Goal: Task Accomplishment & Management: Use online tool/utility

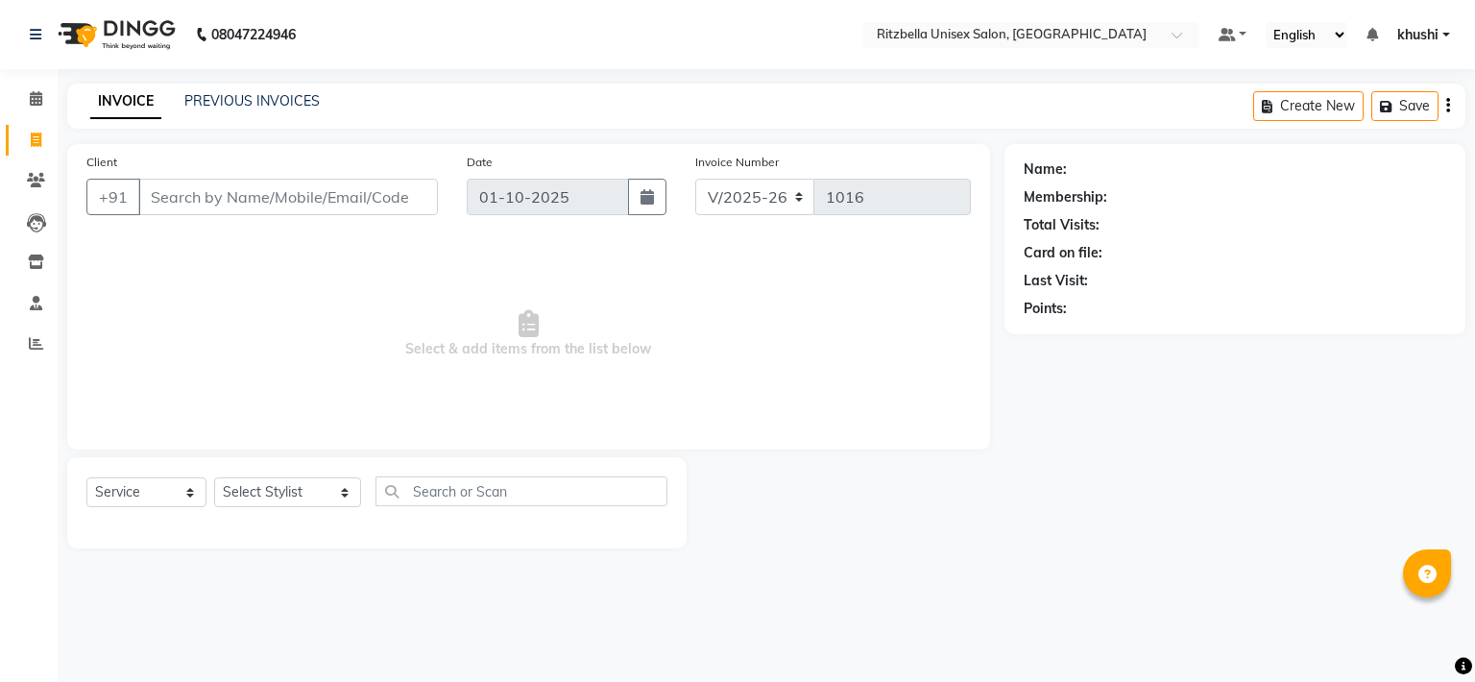
select select "6870"
select select "service"
click at [27, 109] on span at bounding box center [36, 99] width 34 height 22
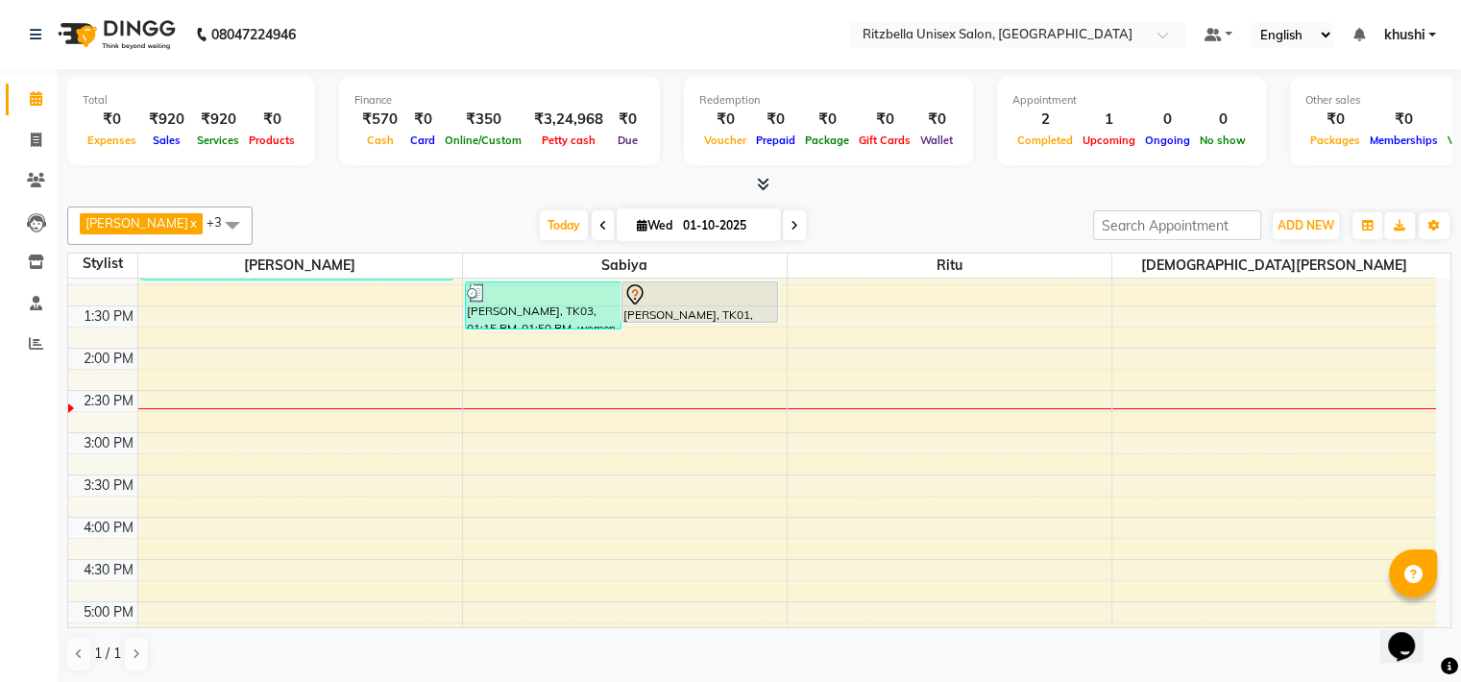
scroll to position [467, 0]
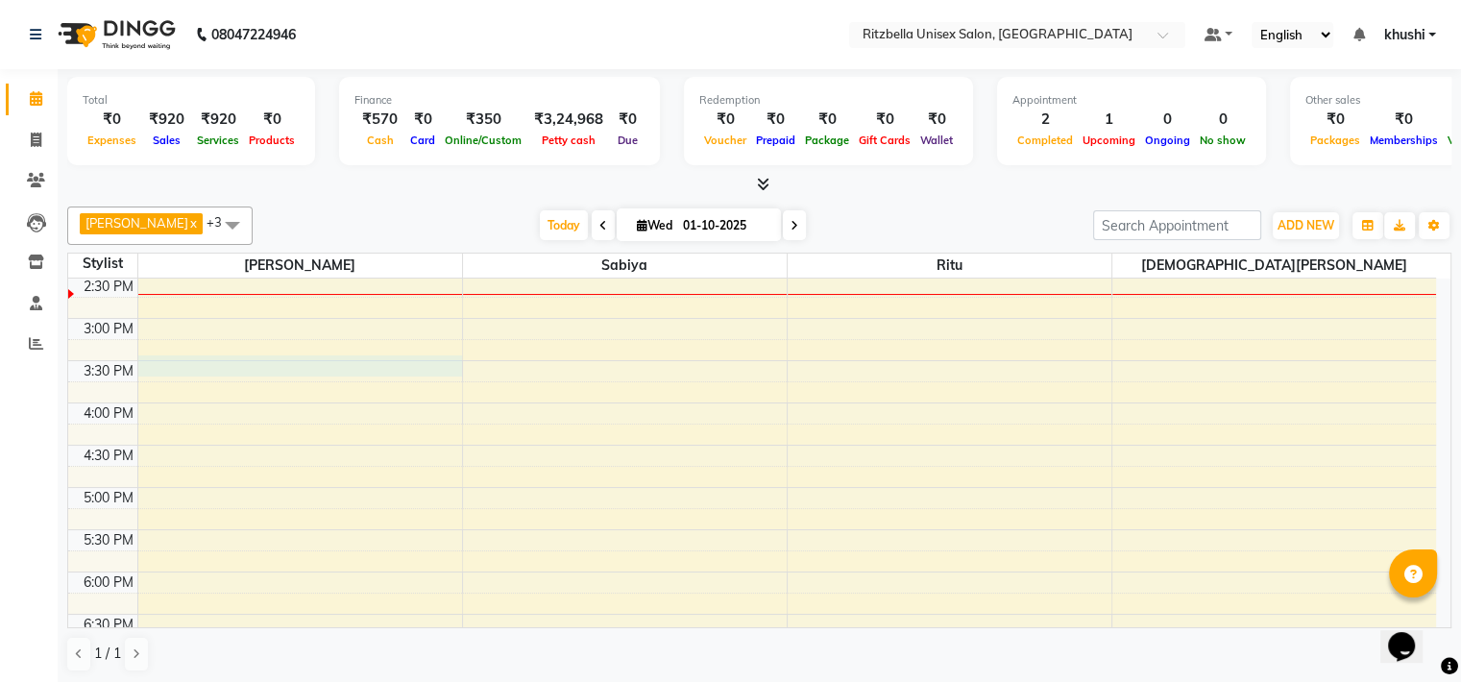
click at [293, 363] on div "9:00 AM 9:30 AM 10:00 AM 10:30 AM 11:00 AM 11:30 AM 12:00 PM 12:30 PM 1:00 PM 1…" at bounding box center [752, 361] width 1368 height 1098
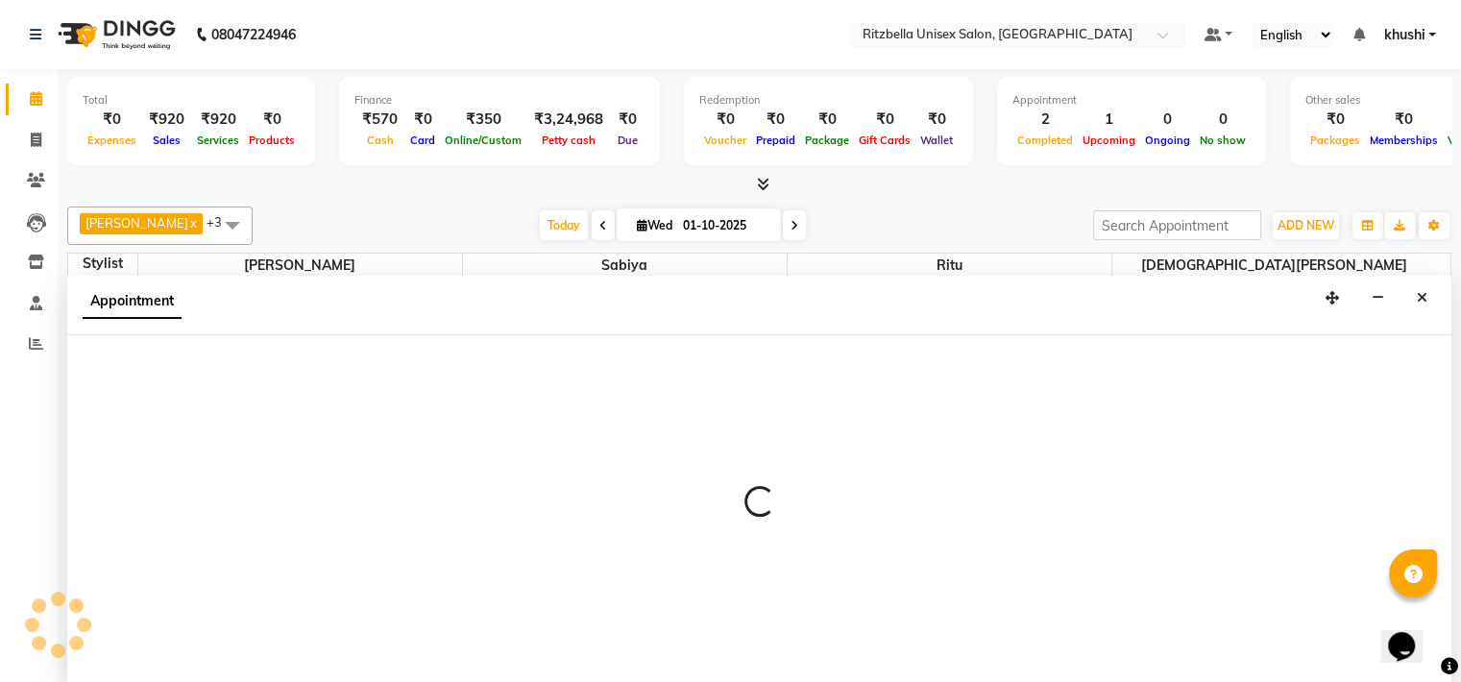
scroll to position [1, 0]
select select "59016"
select select "930"
select select "tentative"
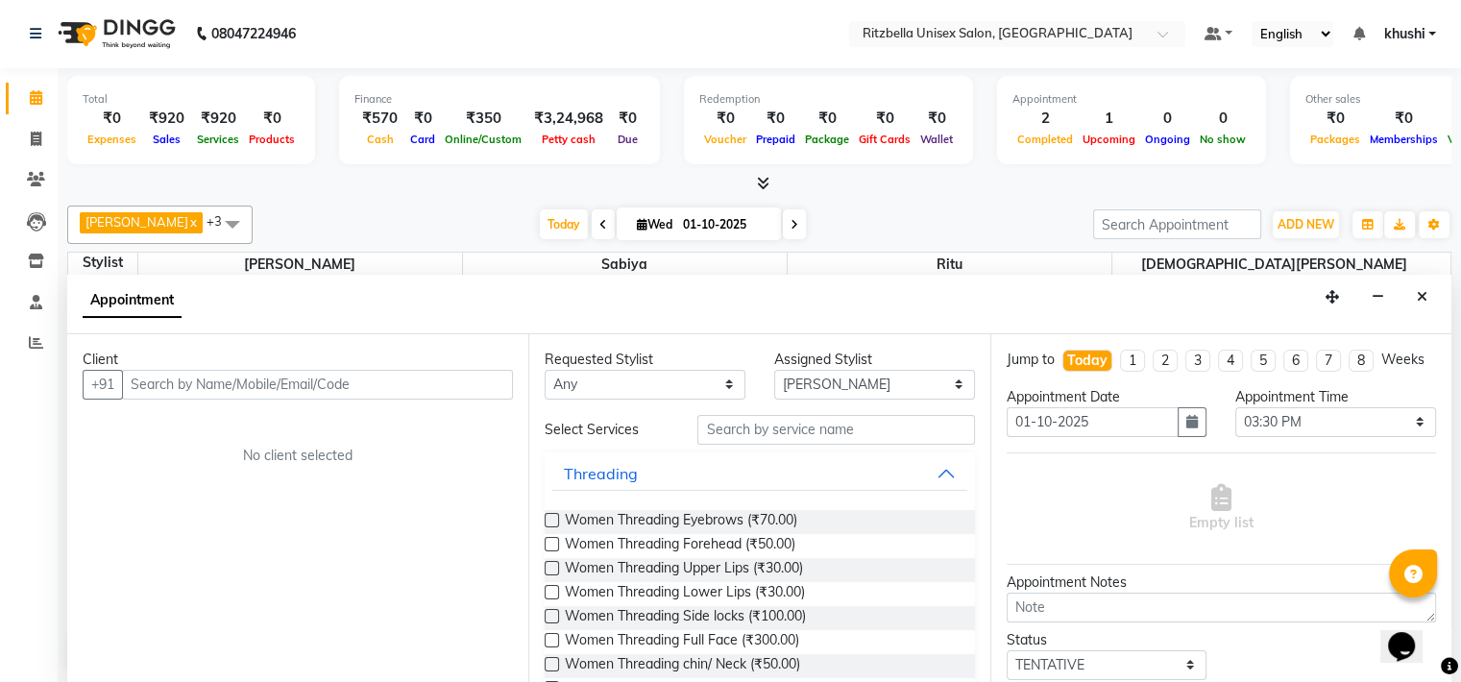
click at [253, 389] on input "text" at bounding box center [317, 385] width 391 height 30
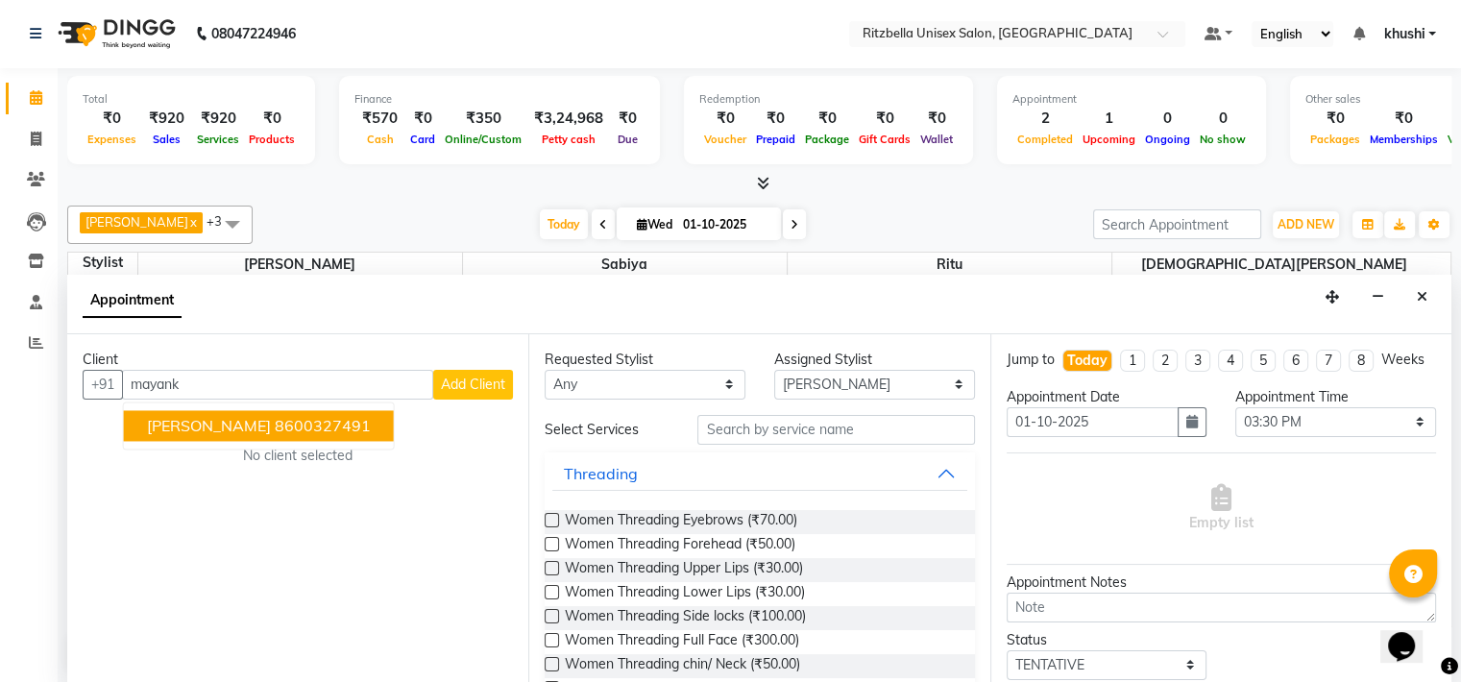
click at [260, 423] on span "[PERSON_NAME]" at bounding box center [209, 425] width 124 height 19
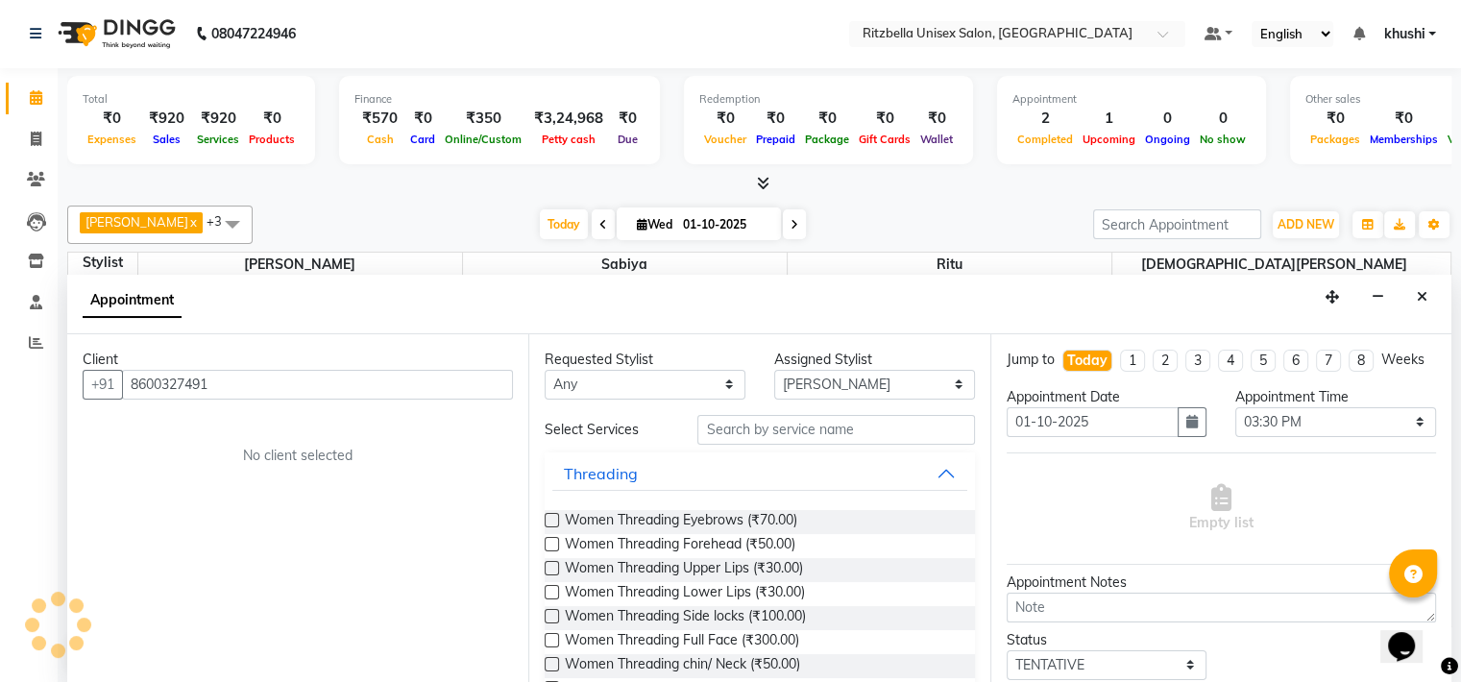
type input "8600327491"
click at [799, 432] on input "text" at bounding box center [835, 430] width 277 height 30
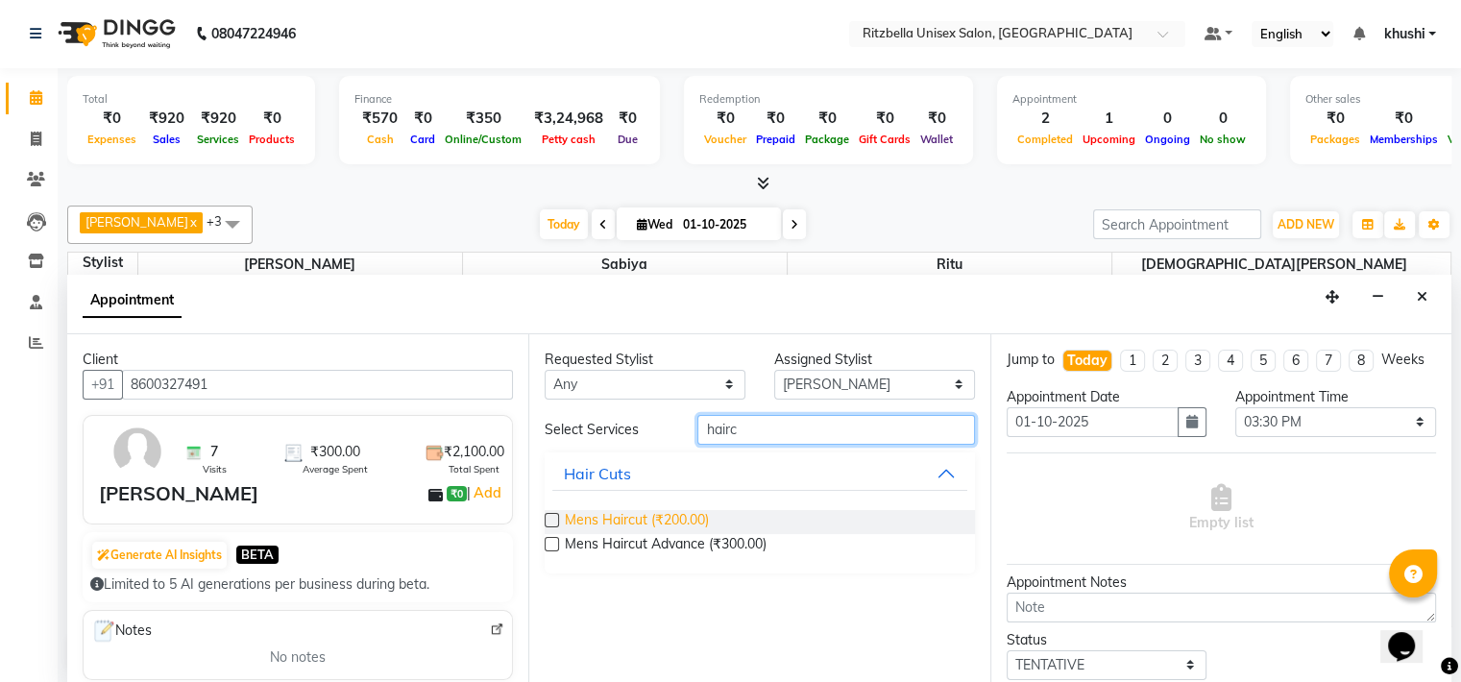
type input "hairc"
click at [641, 526] on span "Mens Haircut (₹200.00)" at bounding box center [637, 522] width 144 height 24
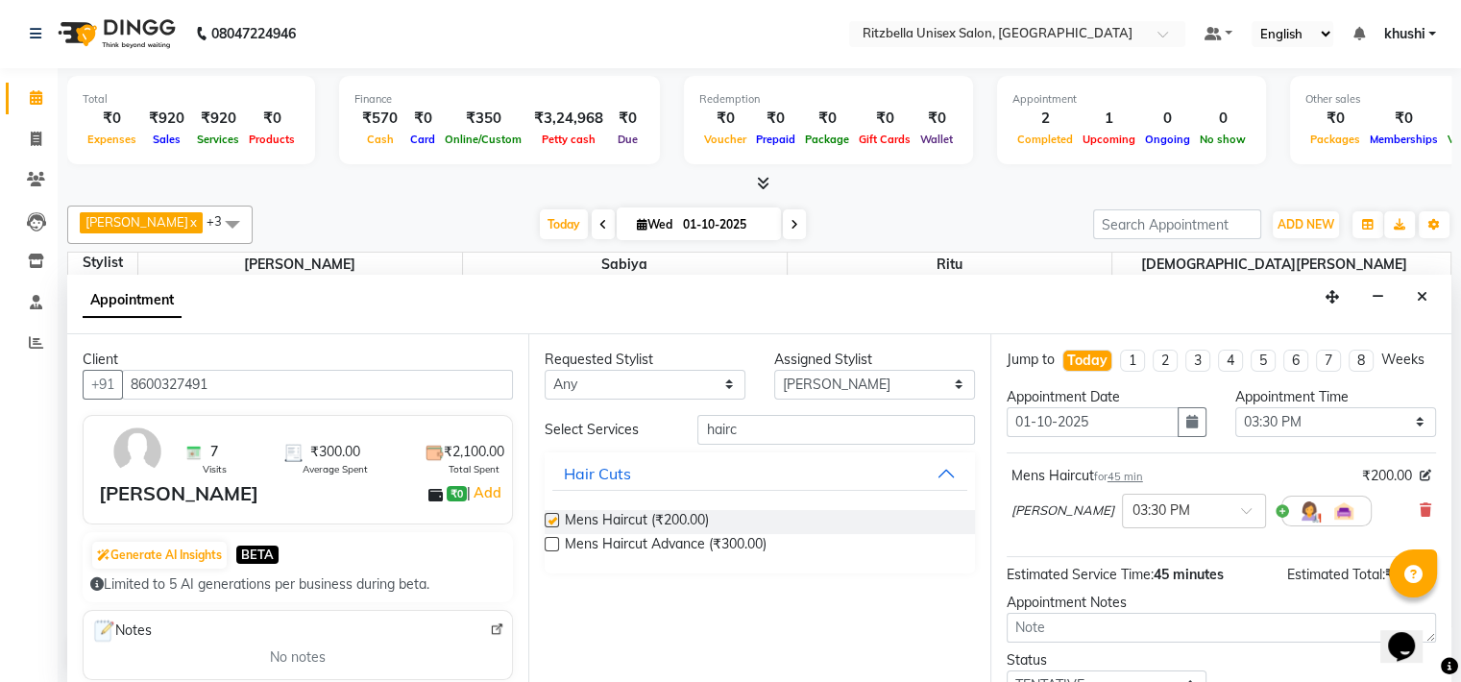
checkbox input "false"
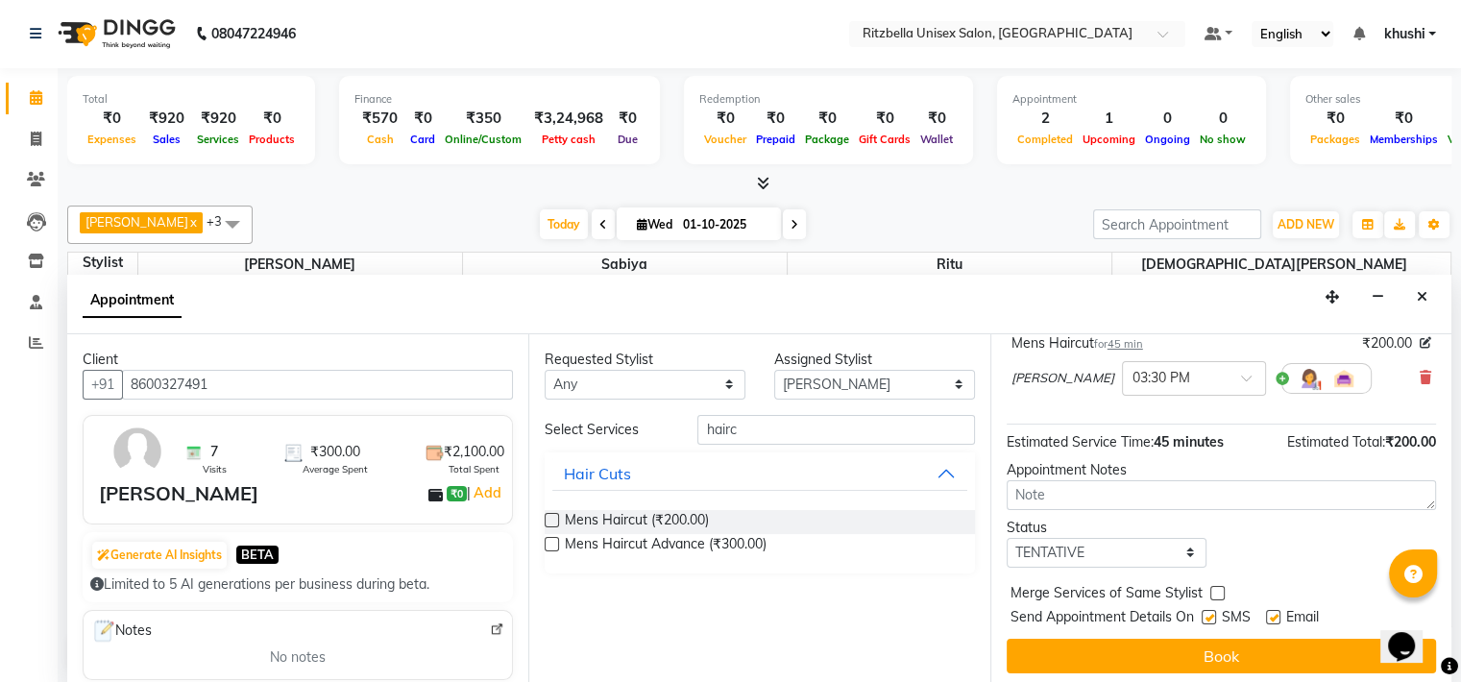
scroll to position [155, 0]
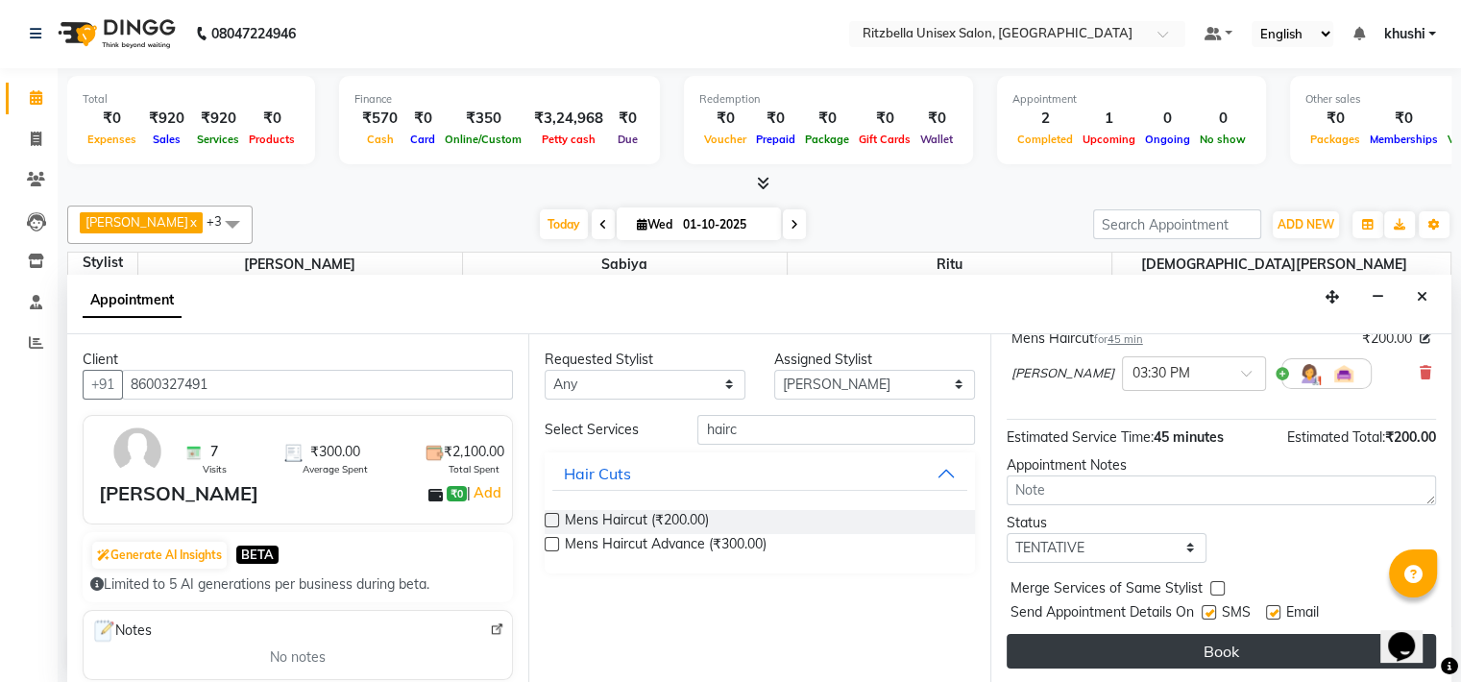
click at [1267, 658] on button "Book" at bounding box center [1221, 651] width 429 height 35
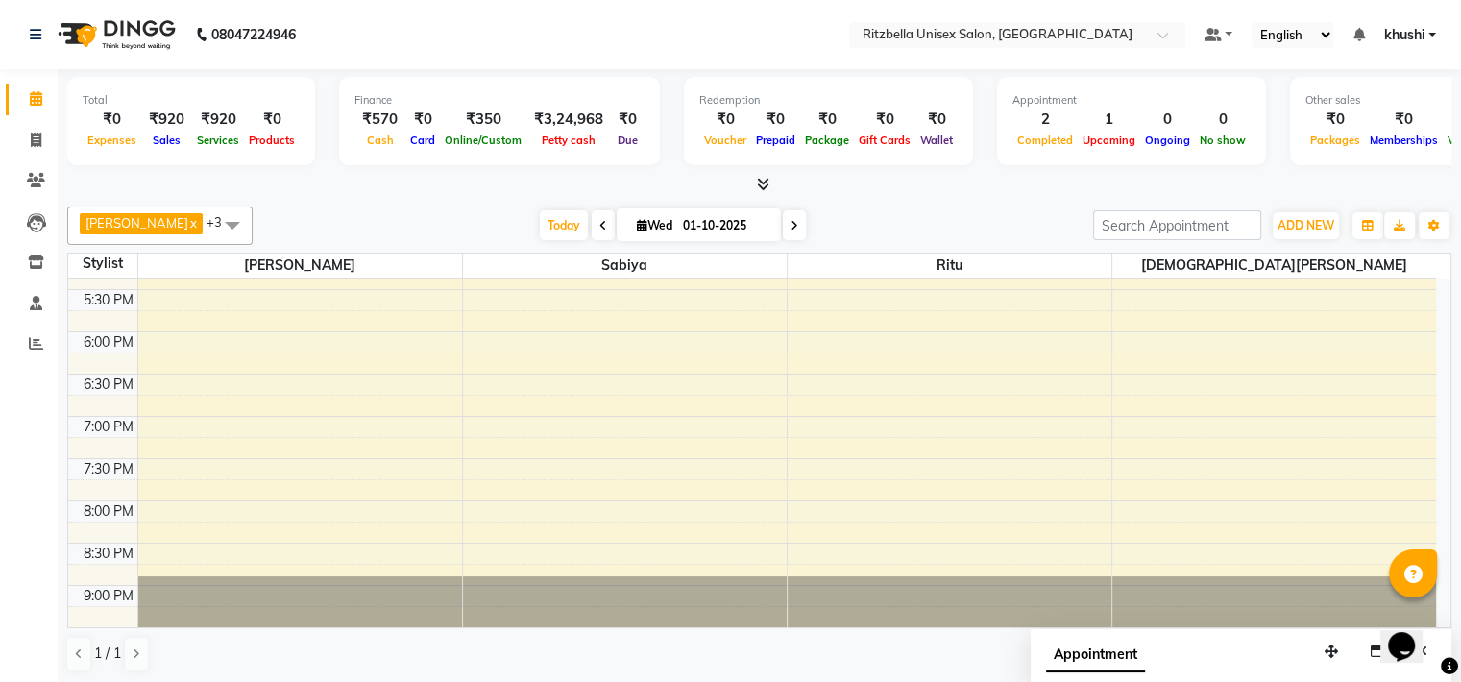
scroll to position [557, 0]
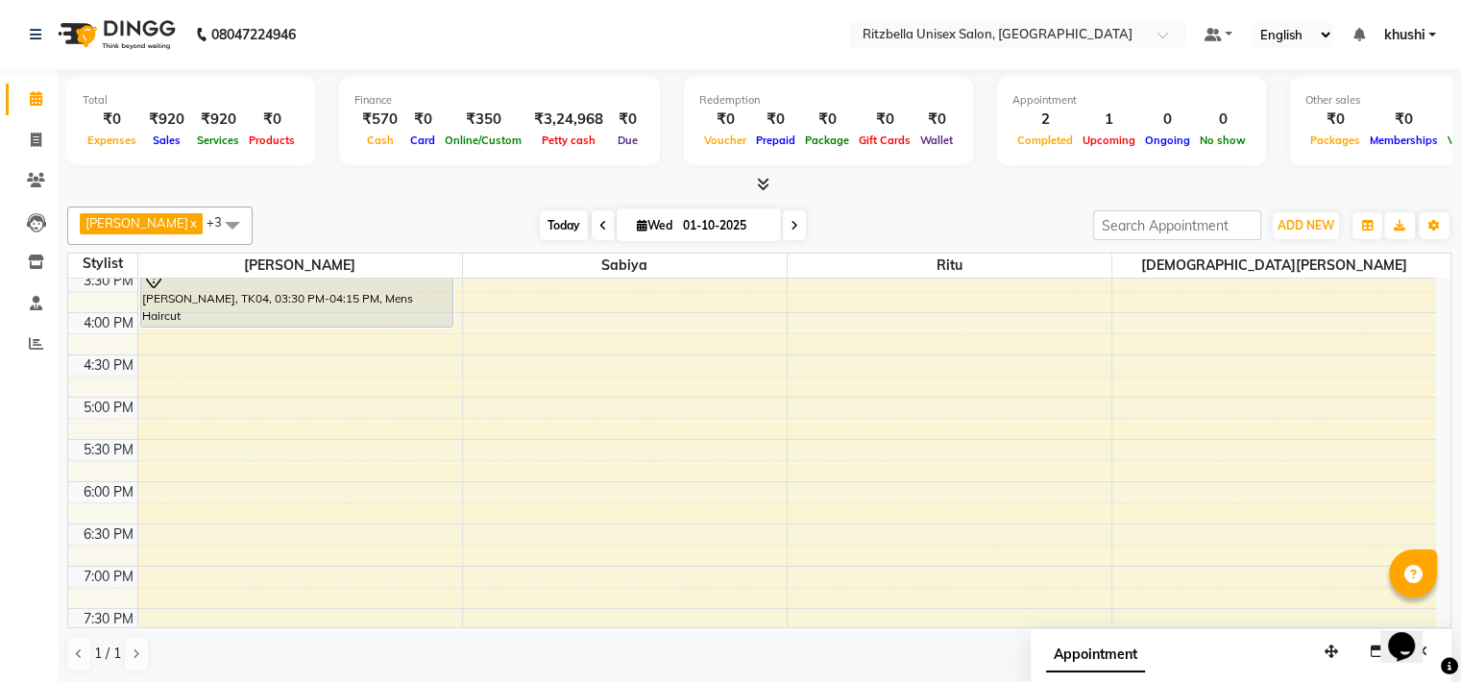
click at [553, 216] on span "Today" at bounding box center [564, 225] width 48 height 30
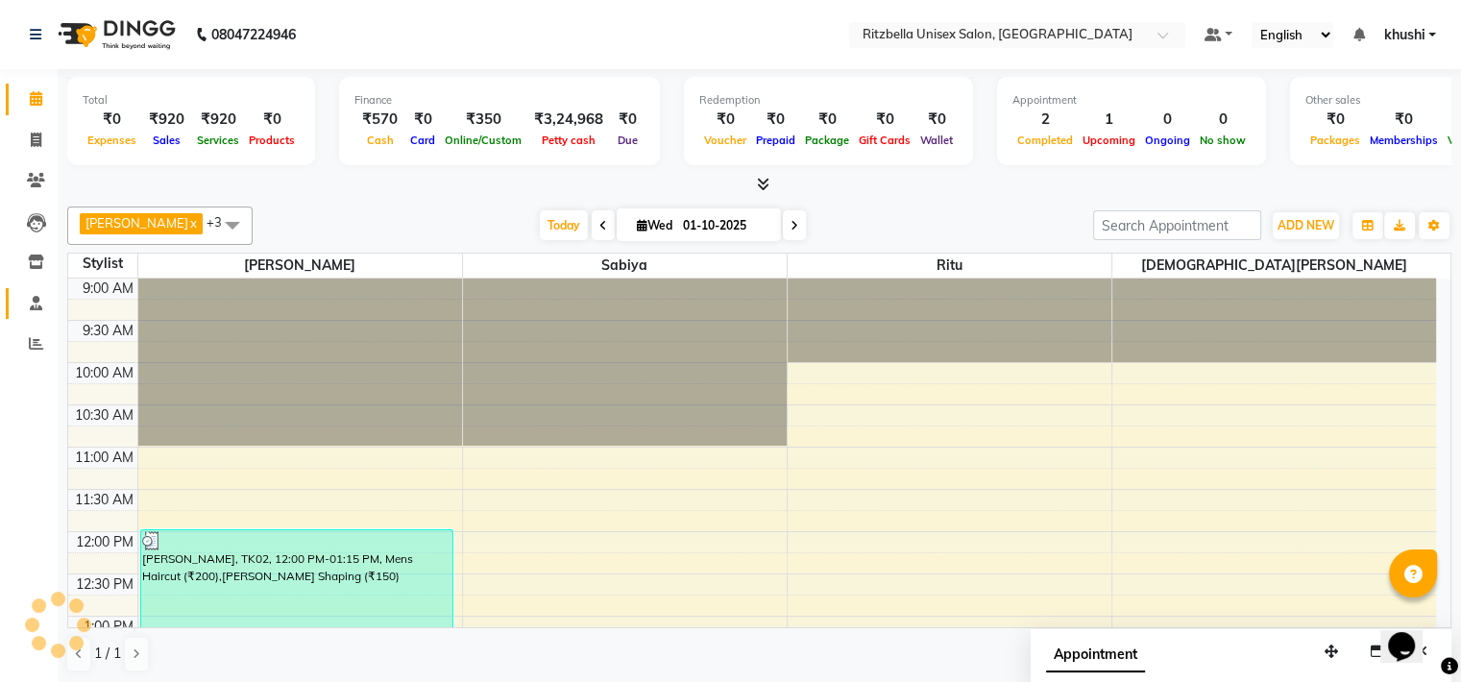
scroll to position [419, 0]
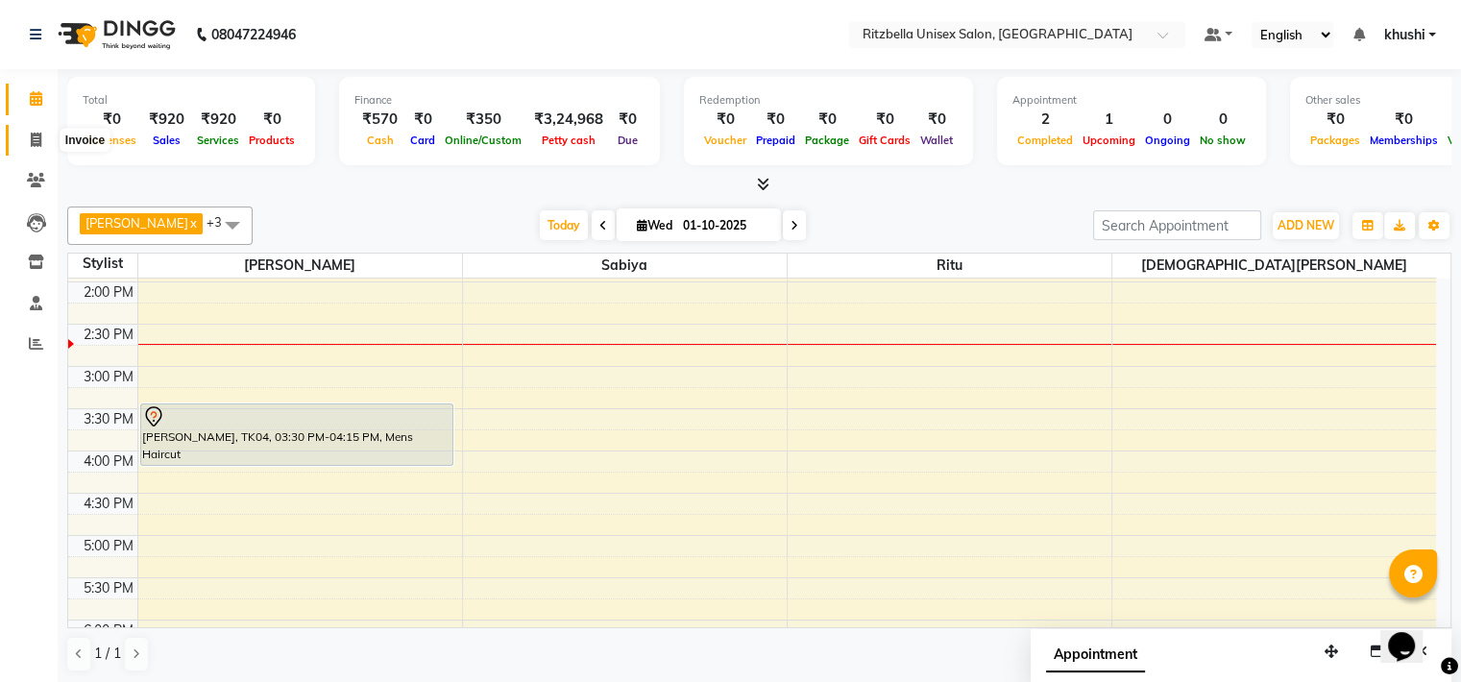
click at [39, 143] on icon at bounding box center [36, 140] width 11 height 14
select select "service"
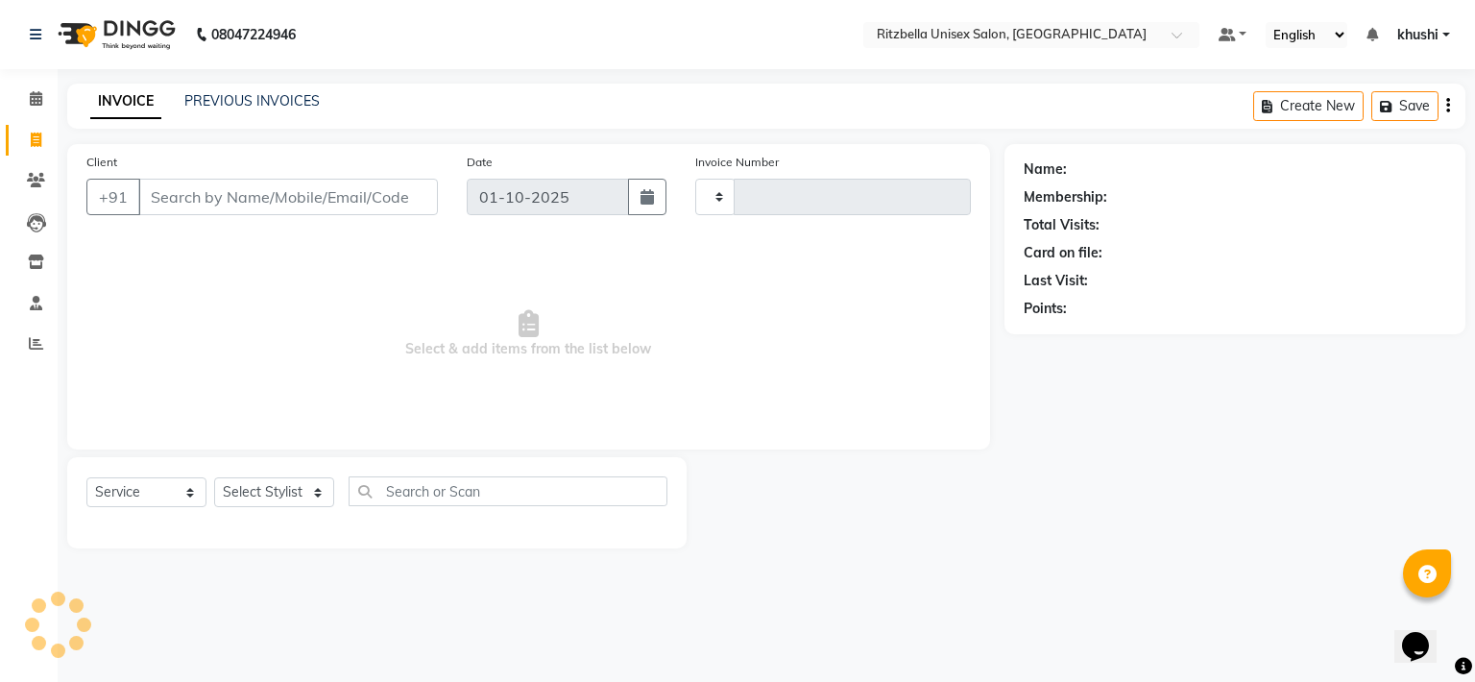
type input "1016"
select select "6870"
click at [31, 336] on icon at bounding box center [36, 343] width 14 height 14
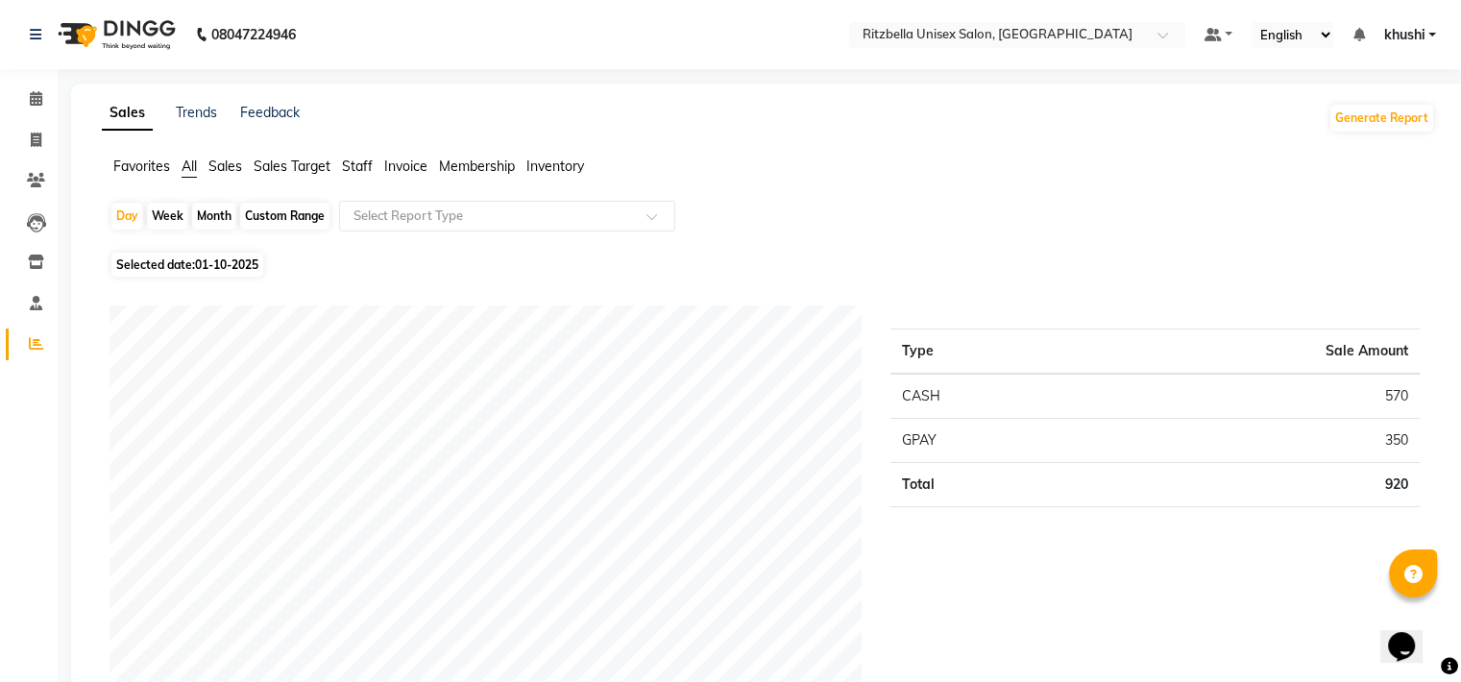
click at [212, 217] on div "Month" at bounding box center [214, 216] width 44 height 27
select select "10"
select select "2025"
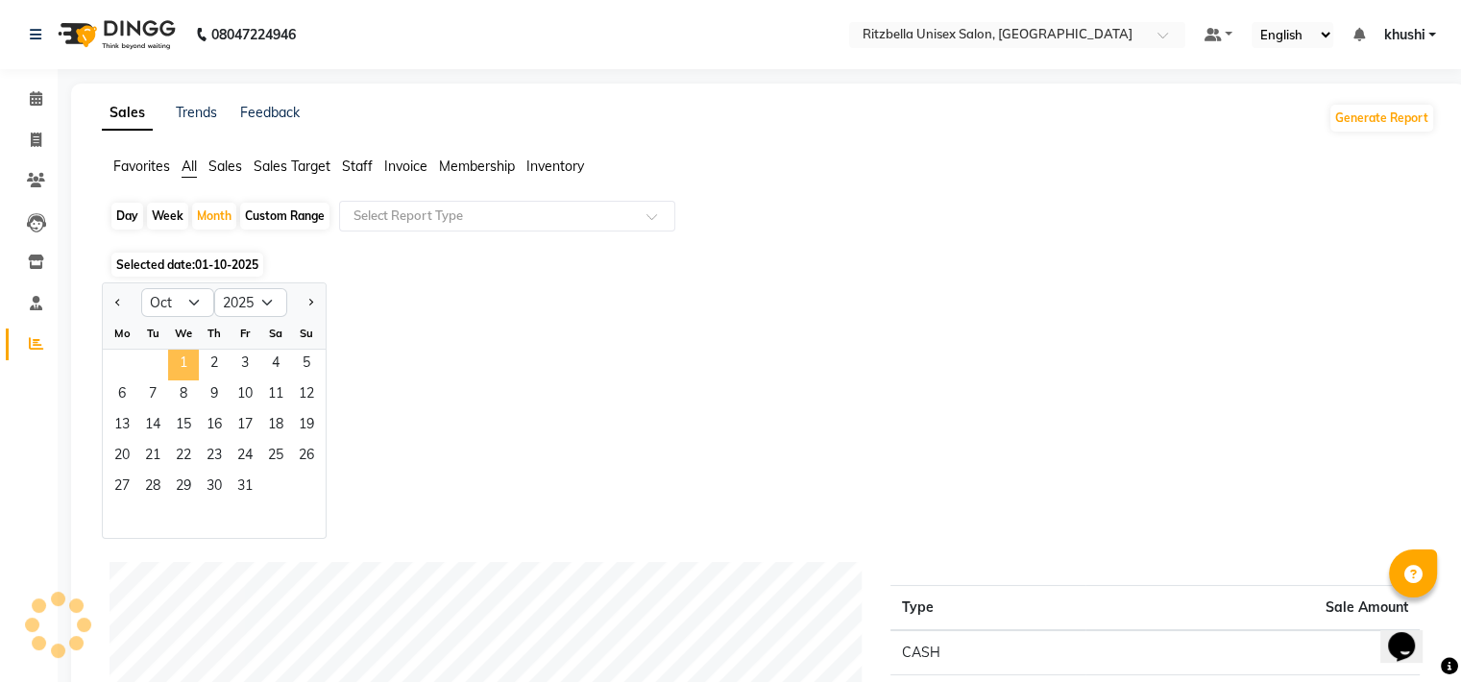
click at [180, 362] on span "1" at bounding box center [183, 365] width 31 height 31
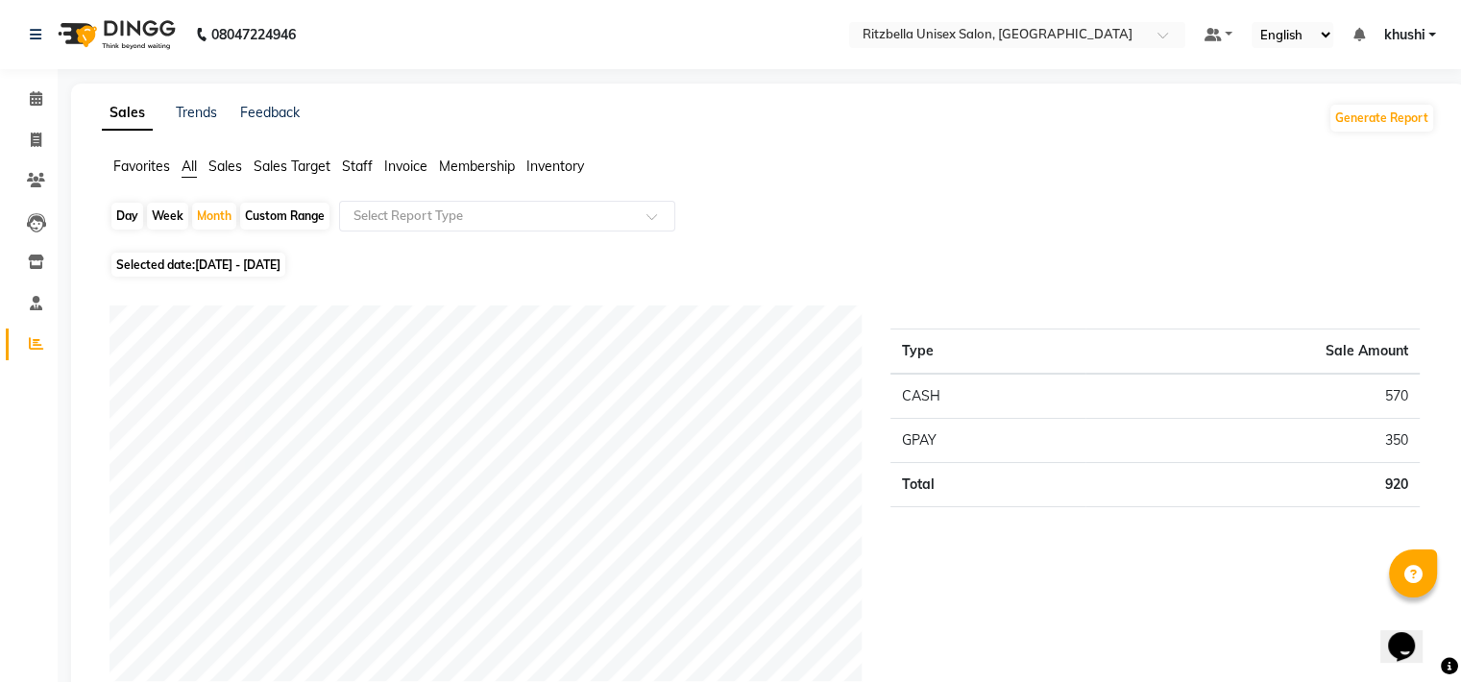
click at [121, 208] on div "Day" at bounding box center [127, 216] width 32 height 27
select select "10"
select select "2025"
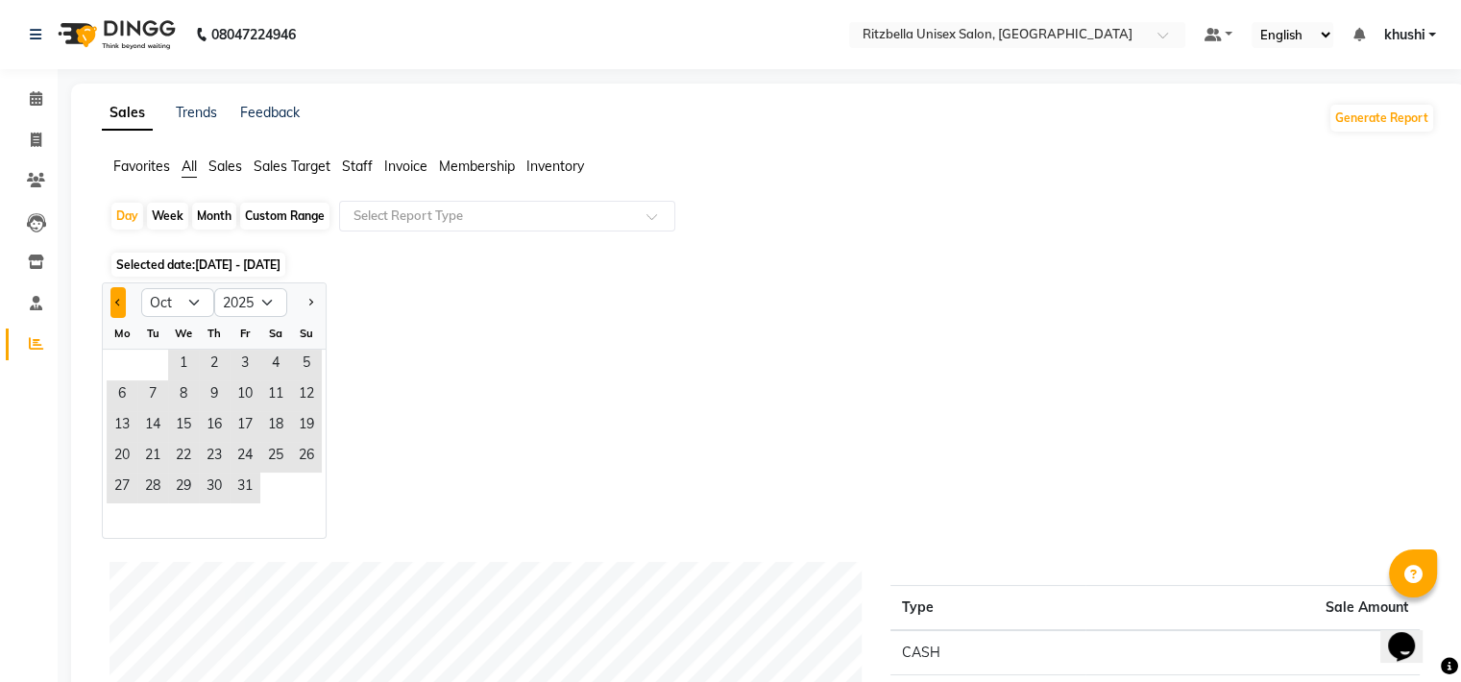
click at [125, 296] on button "Previous month" at bounding box center [117, 302] width 15 height 31
select select "9"
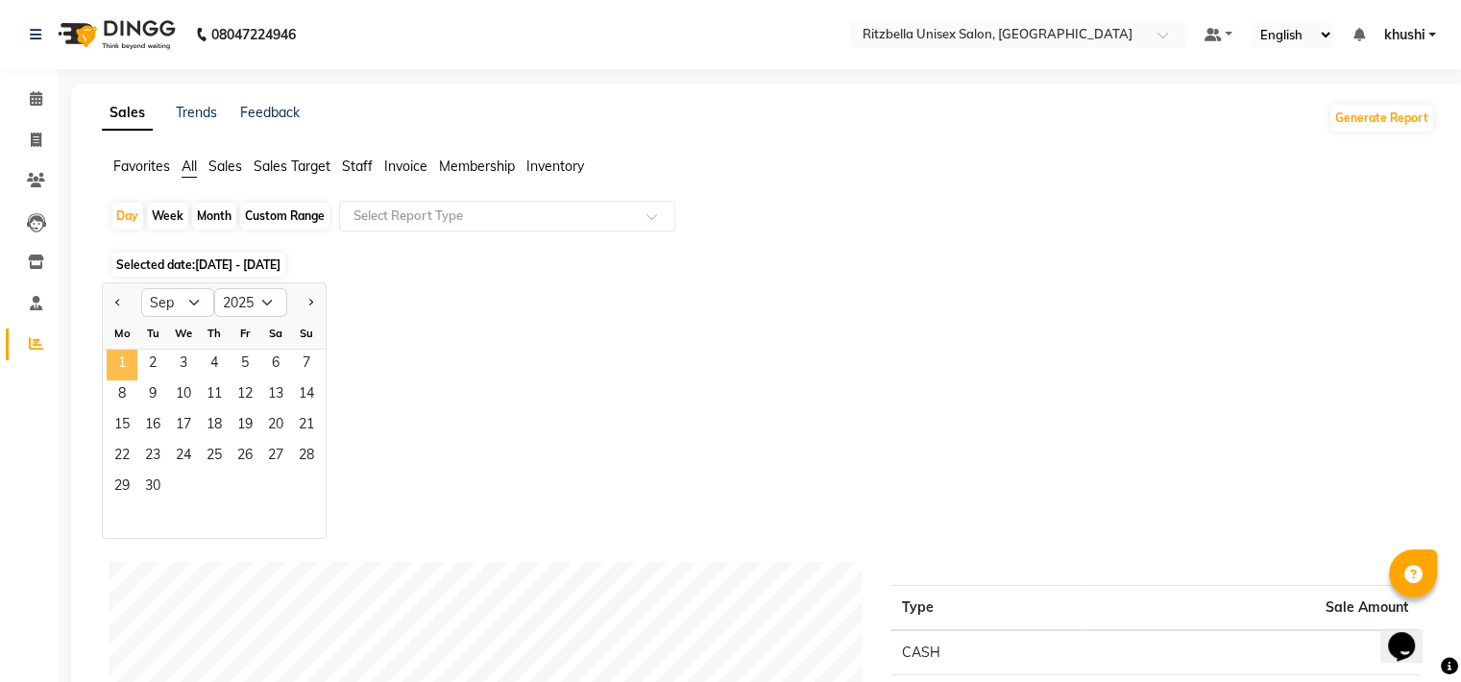
click at [121, 368] on span "1" at bounding box center [122, 365] width 31 height 31
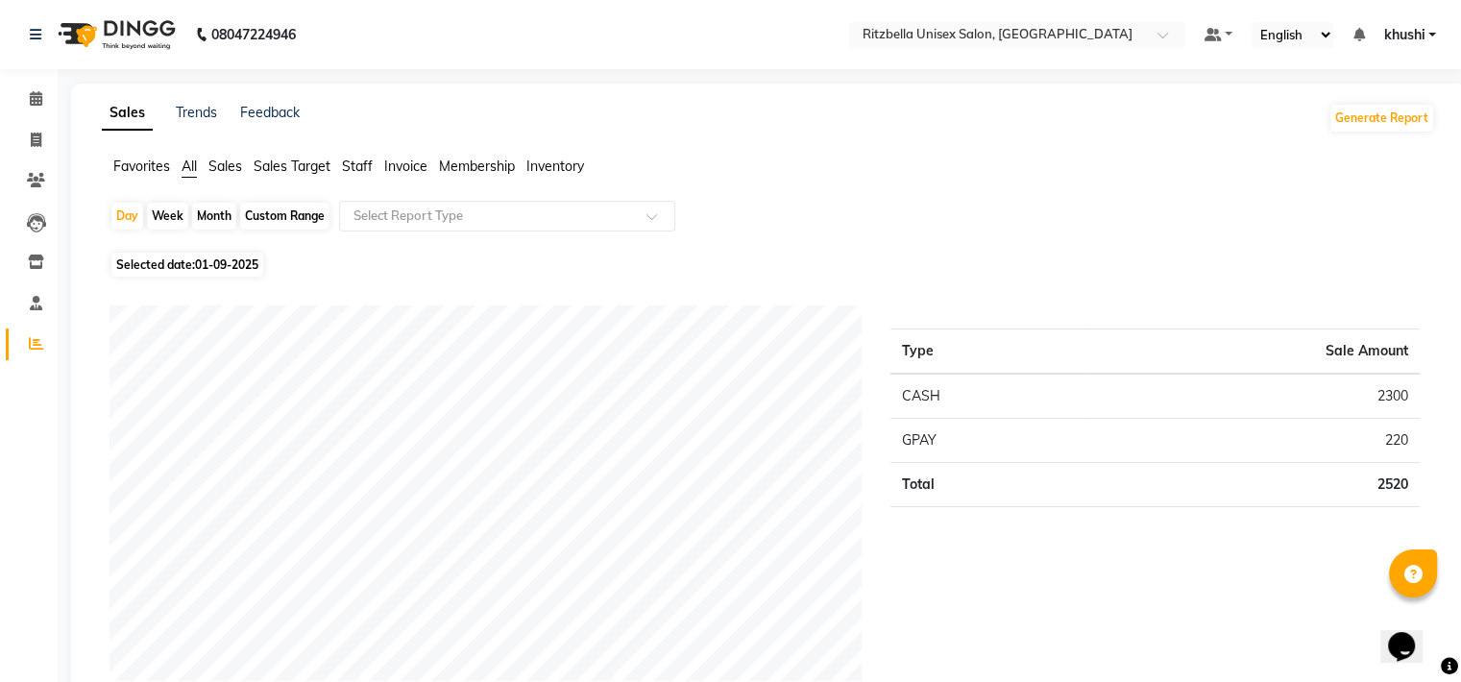
click at [211, 223] on div "Month" at bounding box center [214, 216] width 44 height 27
select select "9"
select select "2025"
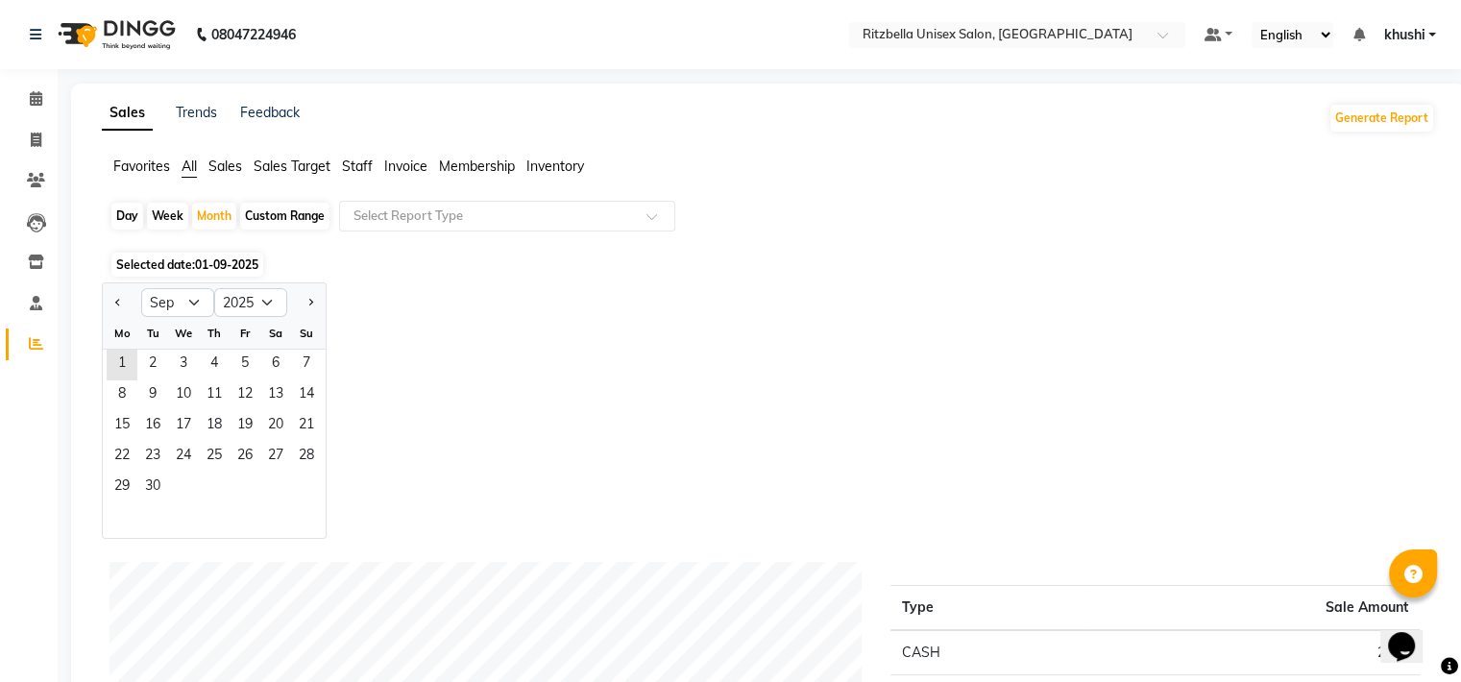
click at [103, 356] on div "1 2 3 4 5 6 7" at bounding box center [214, 365] width 223 height 31
click at [112, 359] on span "1" at bounding box center [122, 365] width 31 height 31
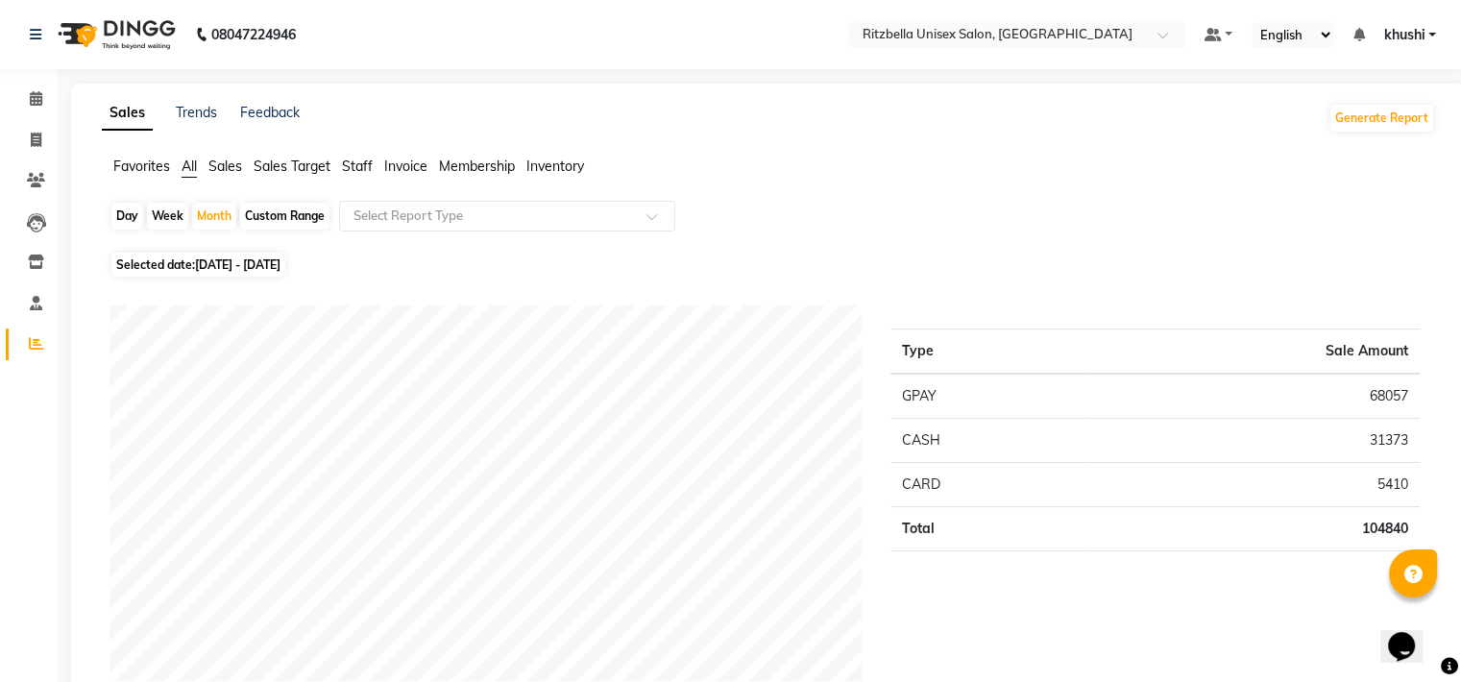
click at [35, 120] on li "Invoice" at bounding box center [29, 140] width 58 height 41
click at [40, 133] on icon at bounding box center [36, 140] width 11 height 14
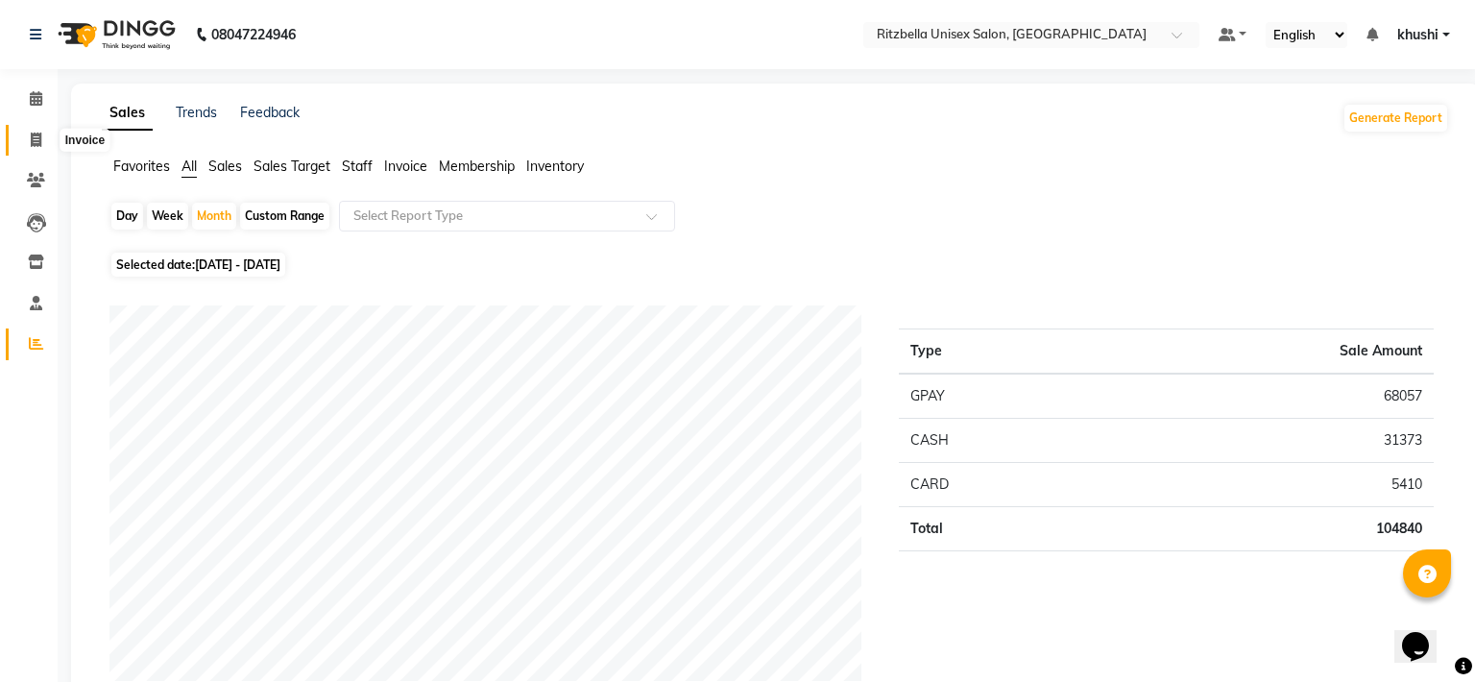
select select "service"
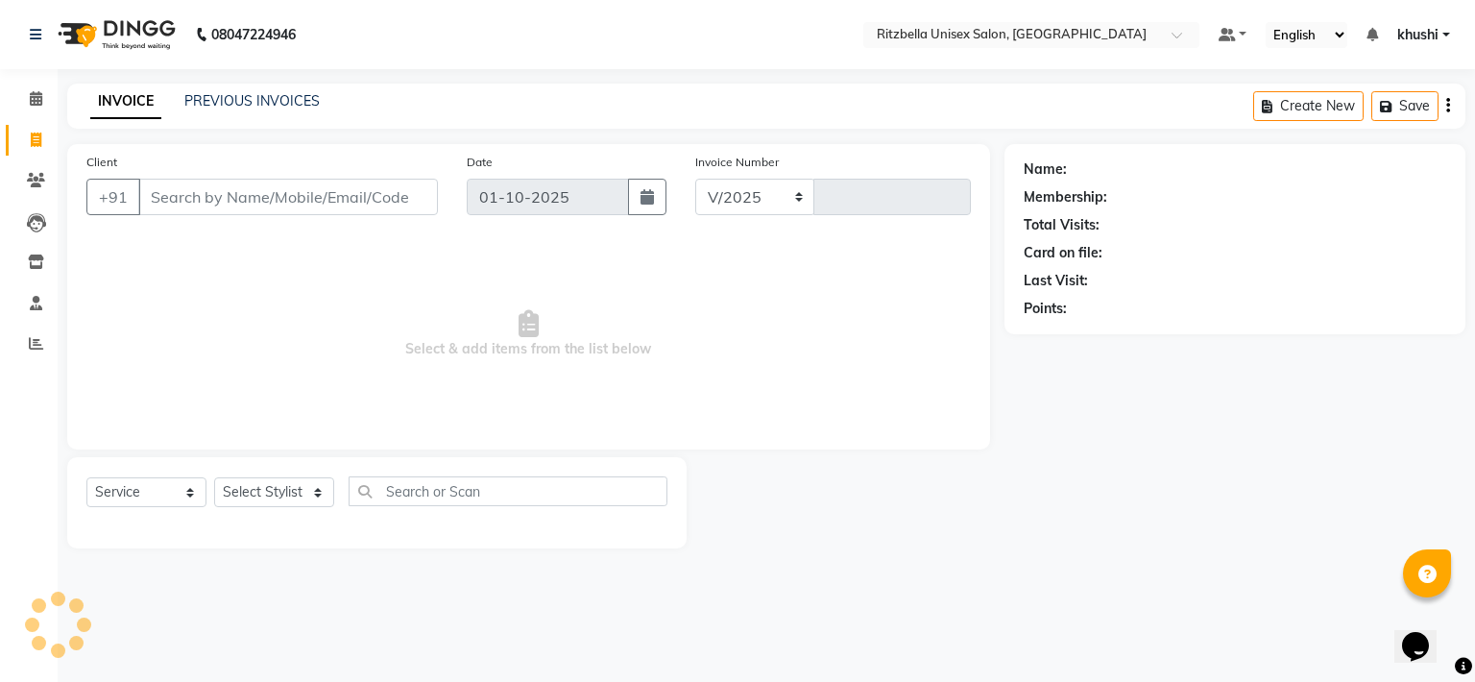
select select "6870"
type input "1016"
click at [35, 95] on icon at bounding box center [36, 98] width 12 height 14
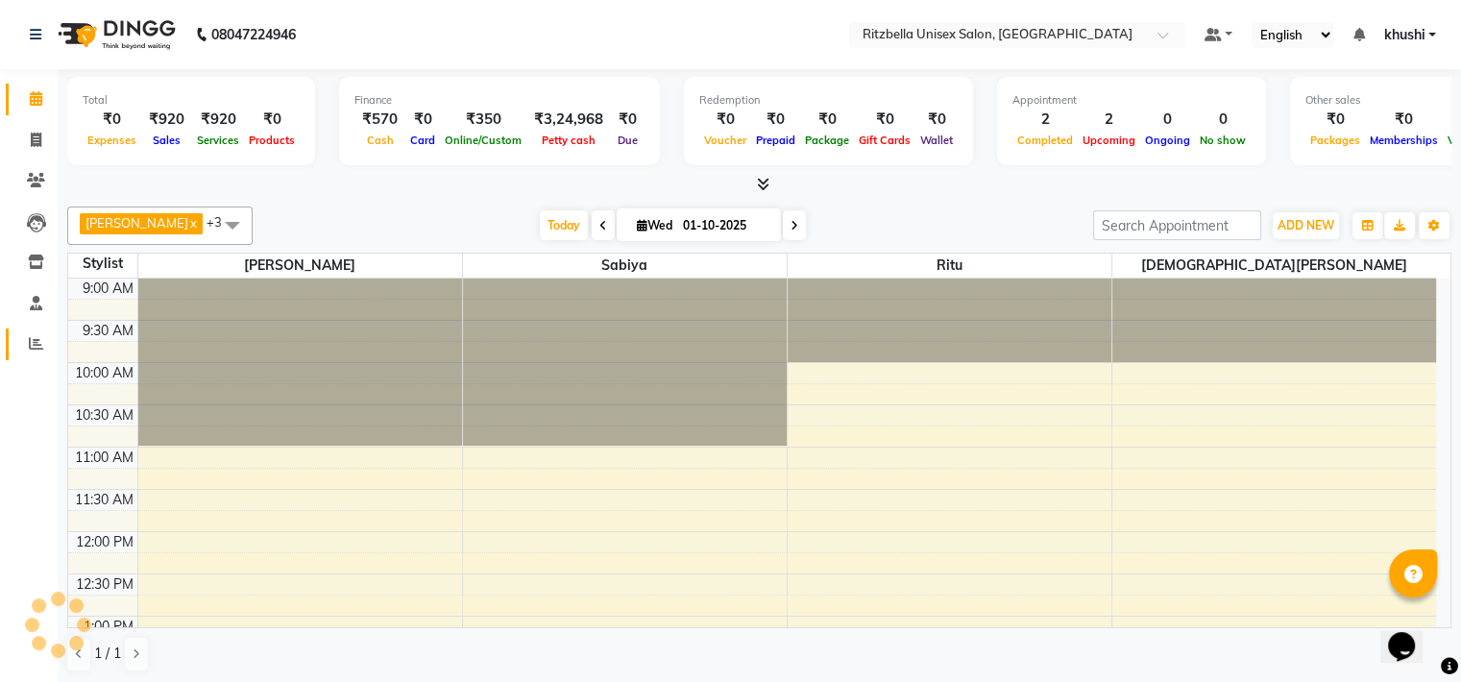
click at [37, 357] on link "Reports" at bounding box center [29, 344] width 46 height 32
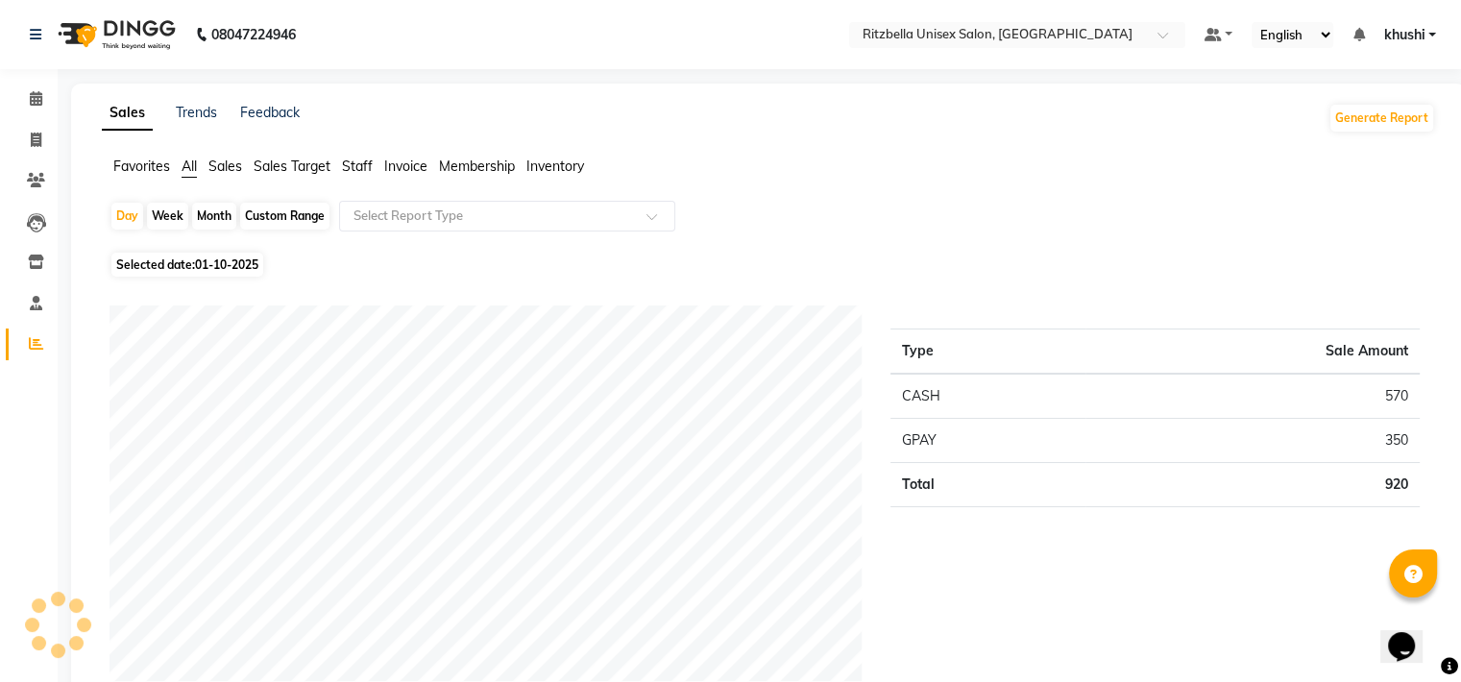
click at [217, 205] on div "Month" at bounding box center [214, 216] width 44 height 27
select select "10"
select select "2025"
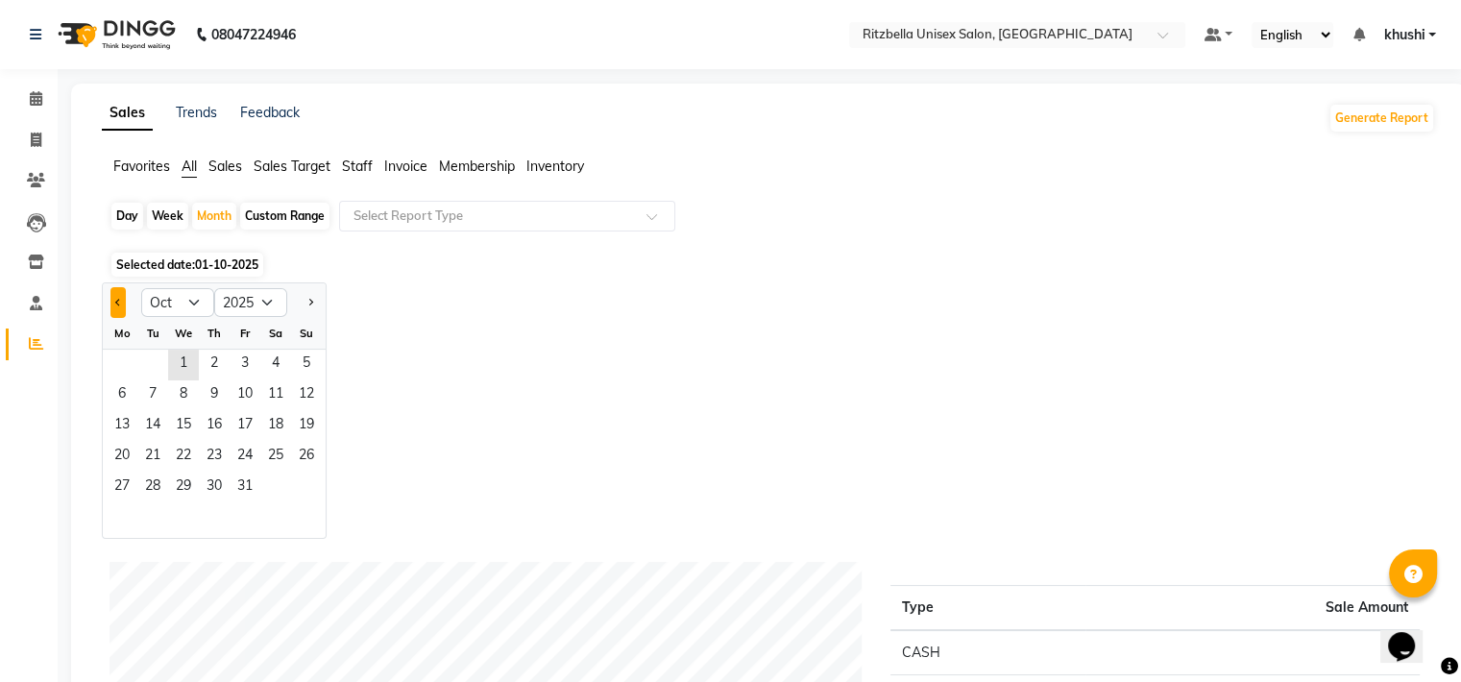
click at [112, 296] on button "Previous month" at bounding box center [117, 302] width 15 height 31
select select "9"
click at [120, 374] on span "1" at bounding box center [122, 365] width 31 height 31
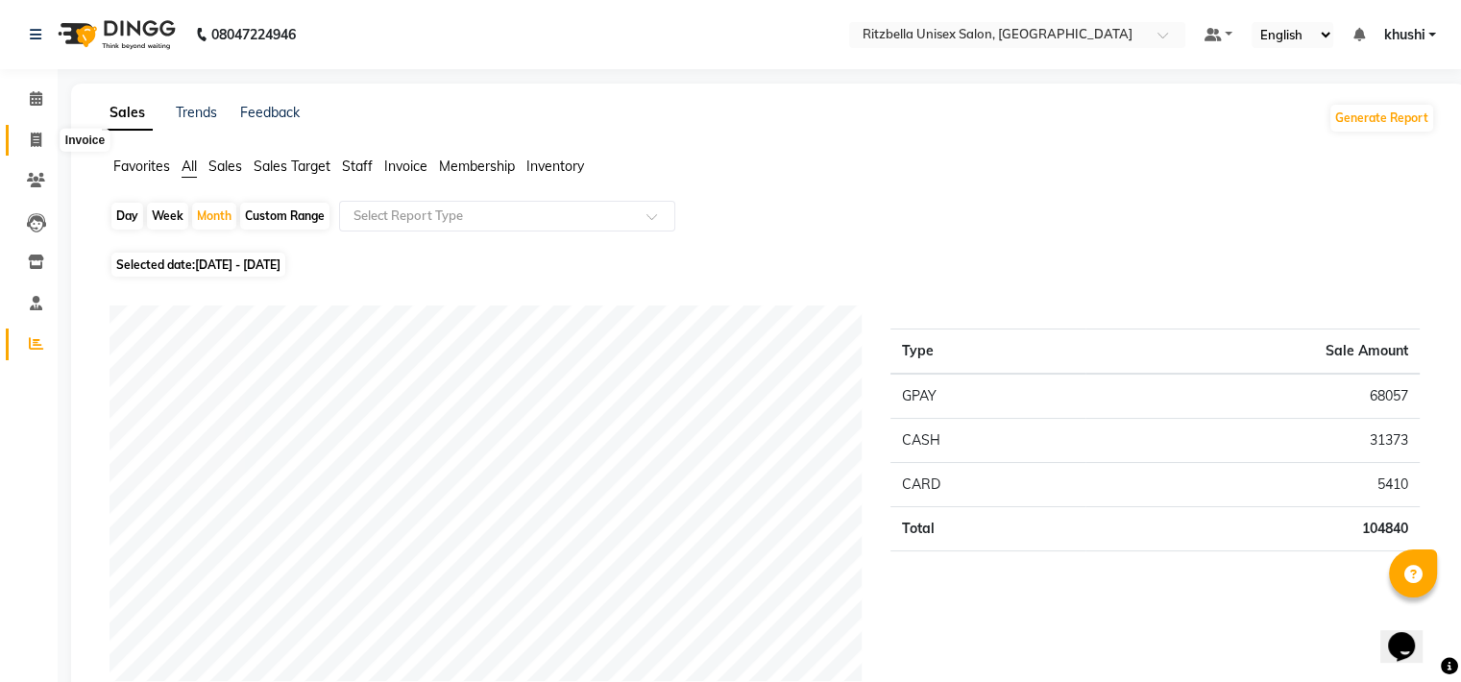
click at [31, 135] on icon at bounding box center [36, 140] width 11 height 14
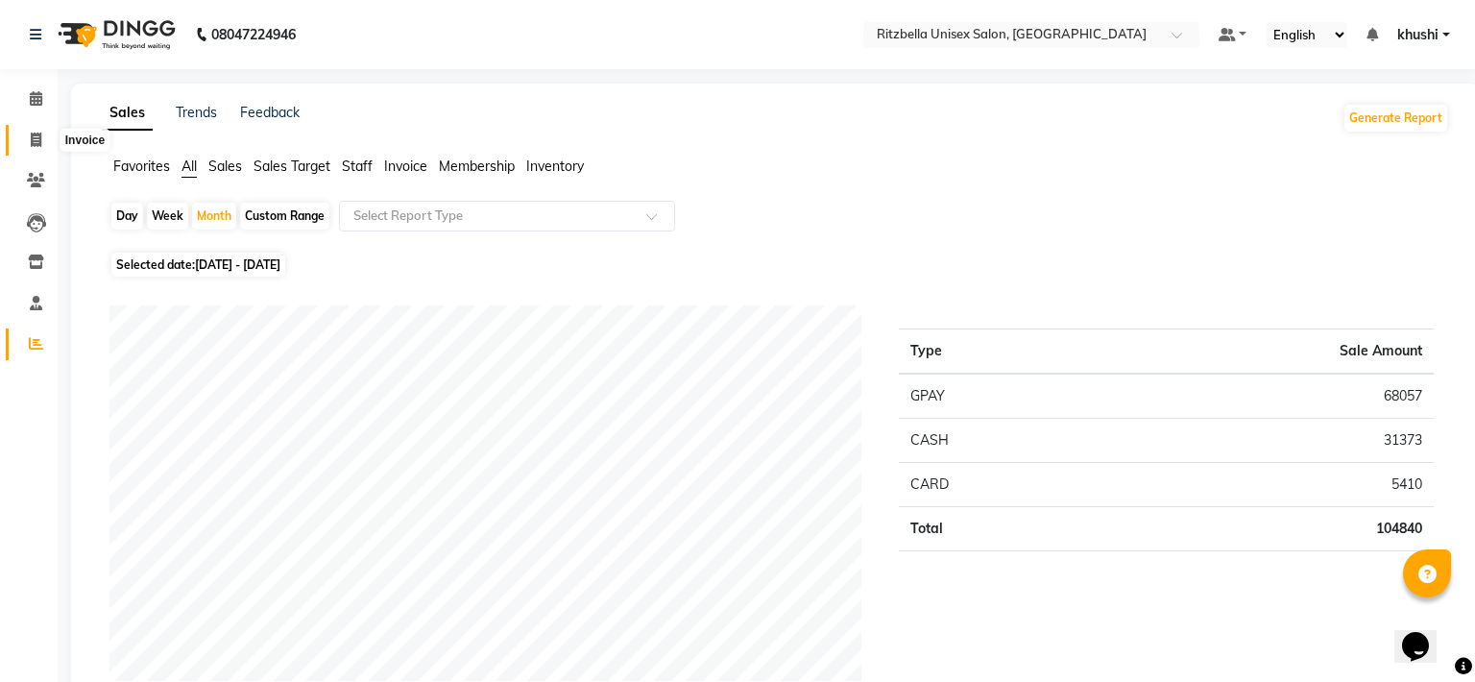
select select "service"
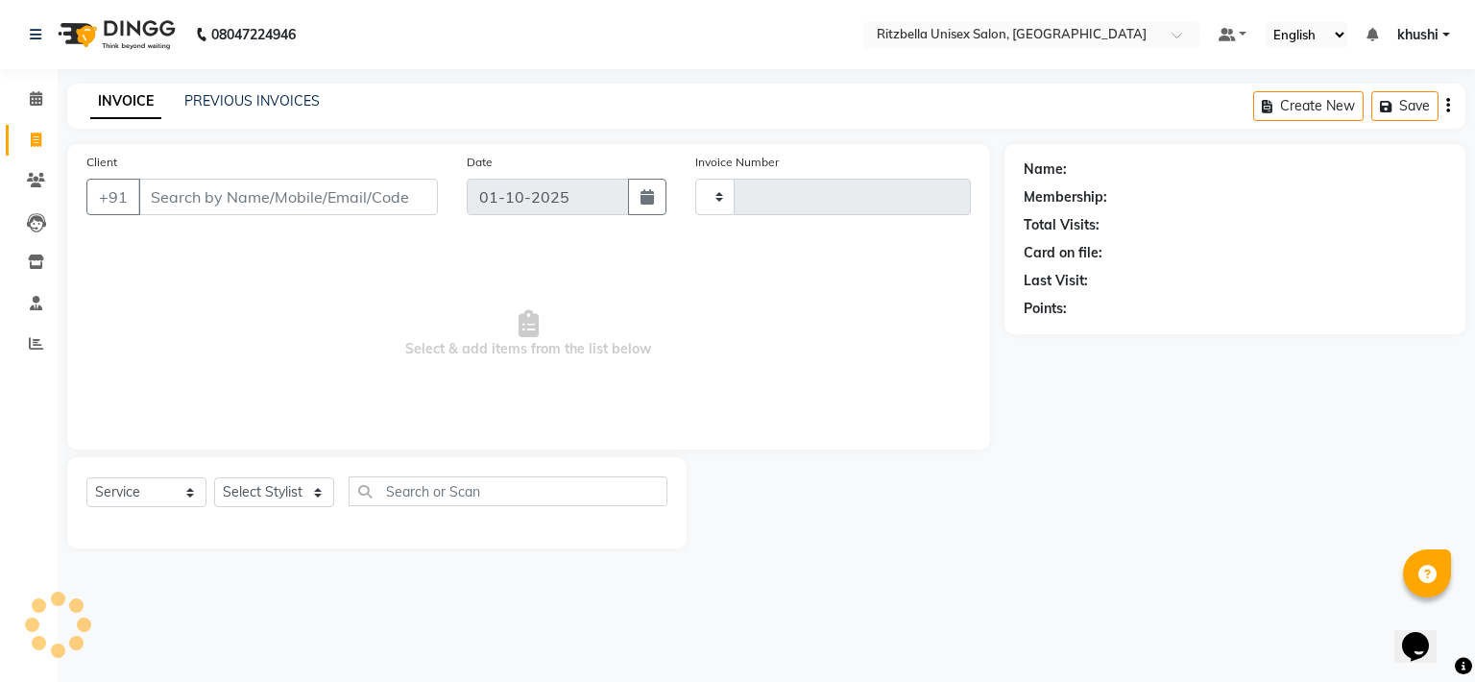
type input "1016"
select select "6870"
click at [31, 101] on icon at bounding box center [36, 98] width 12 height 14
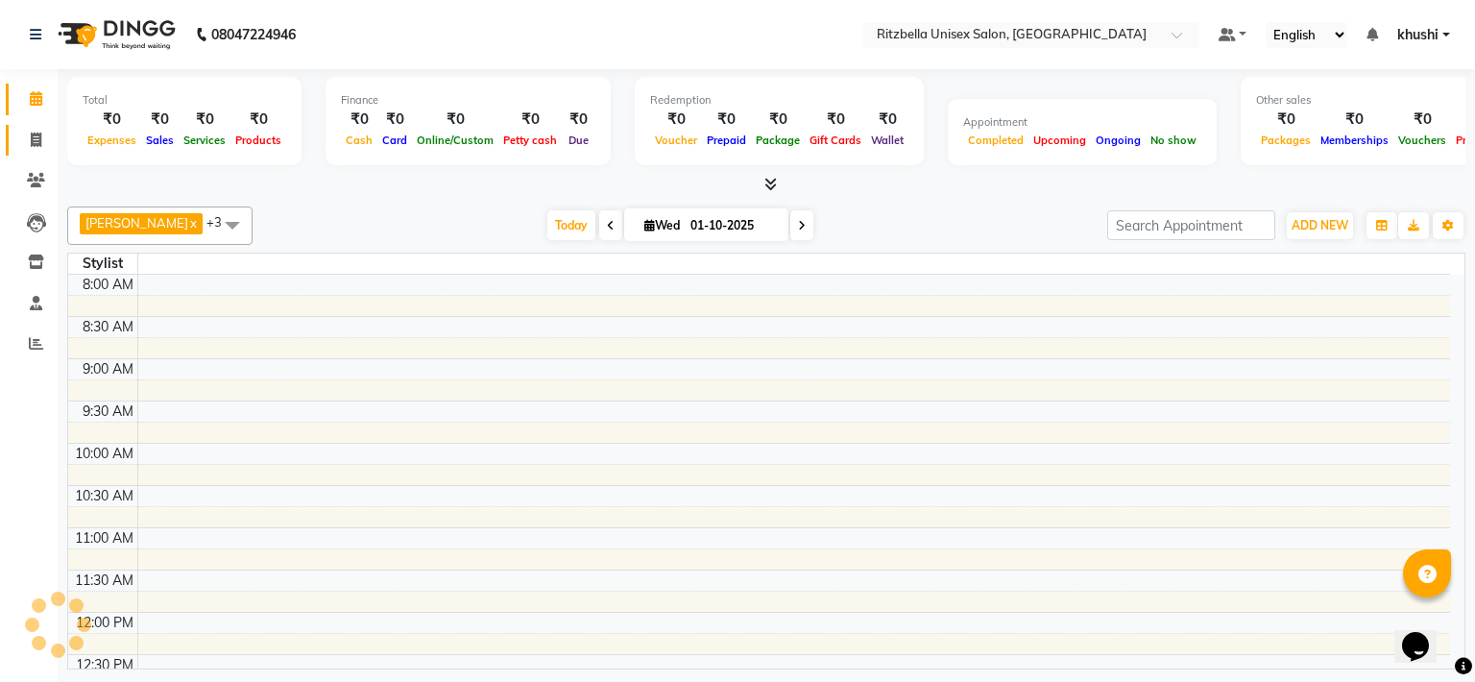
click at [35, 150] on span at bounding box center [36, 141] width 34 height 22
select select "service"
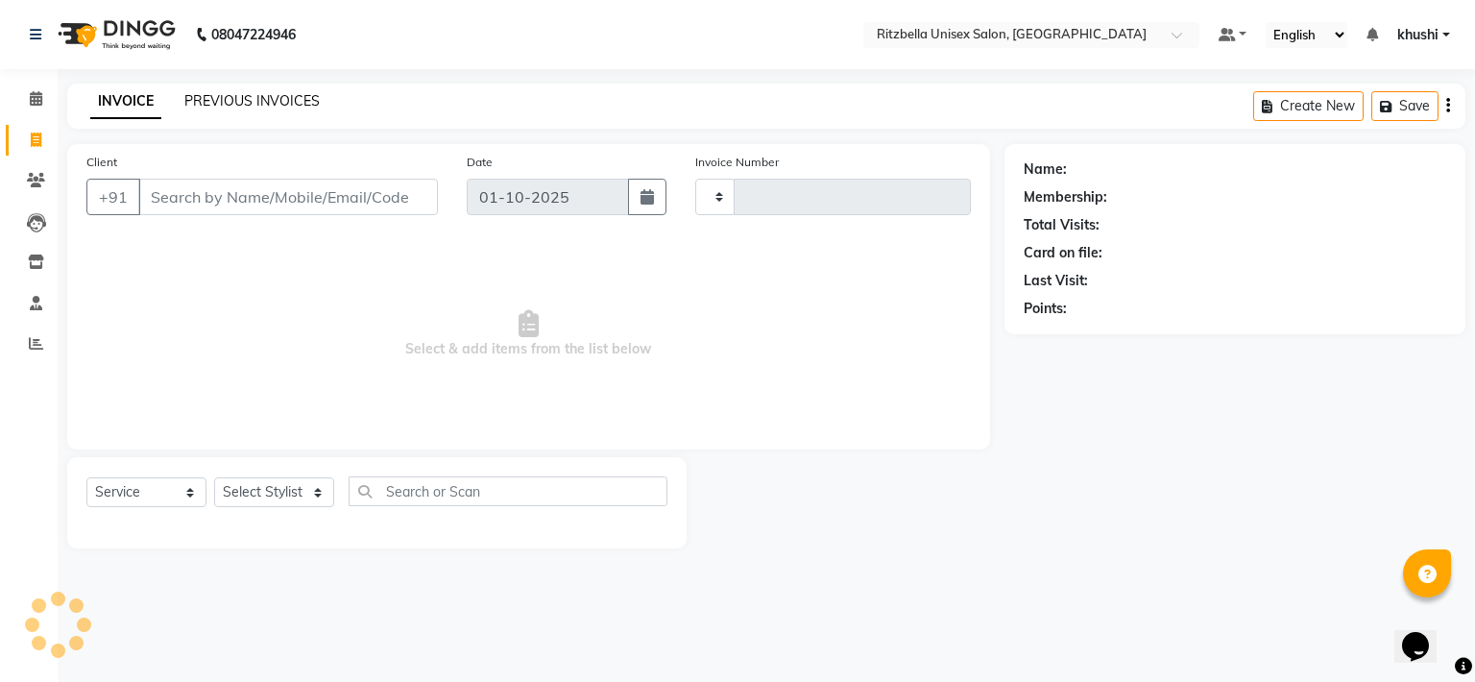
click at [241, 105] on link "PREVIOUS INVOICES" at bounding box center [251, 100] width 135 height 17
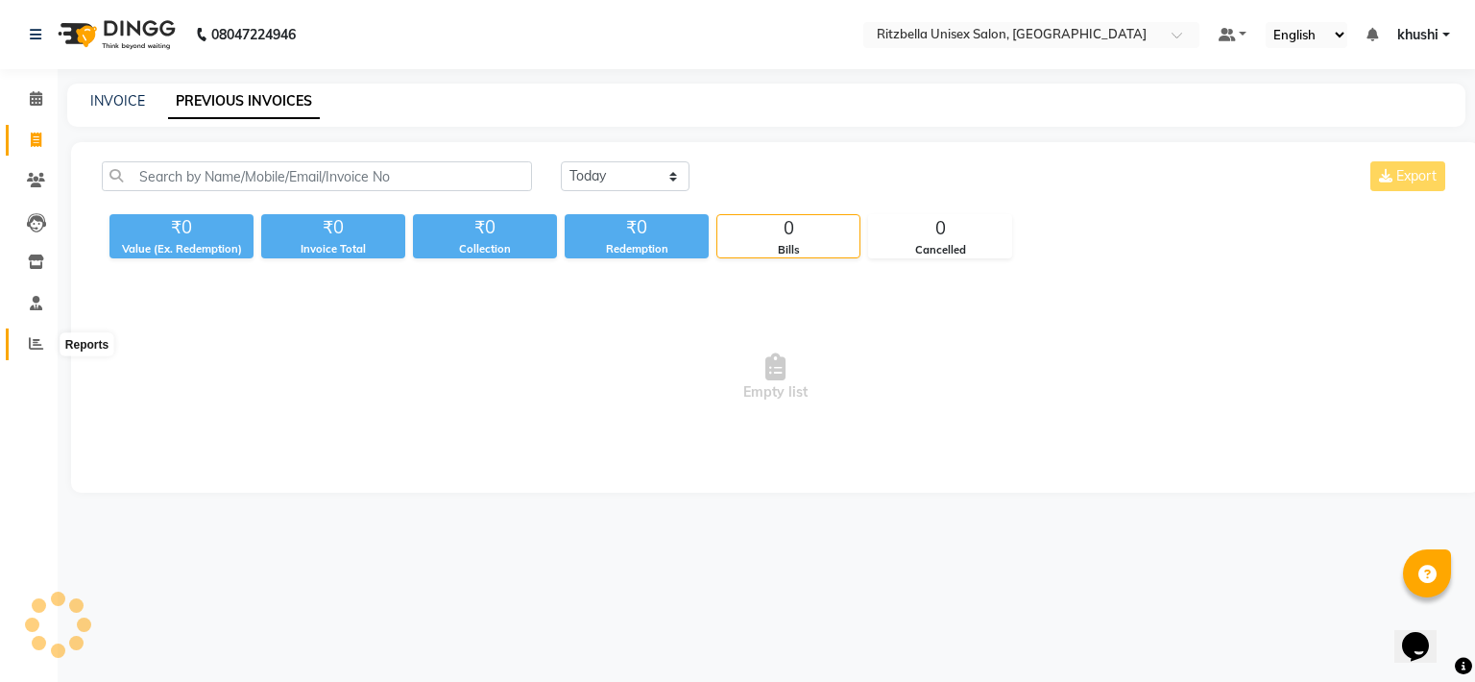
click at [40, 333] on span at bounding box center [36, 344] width 34 height 22
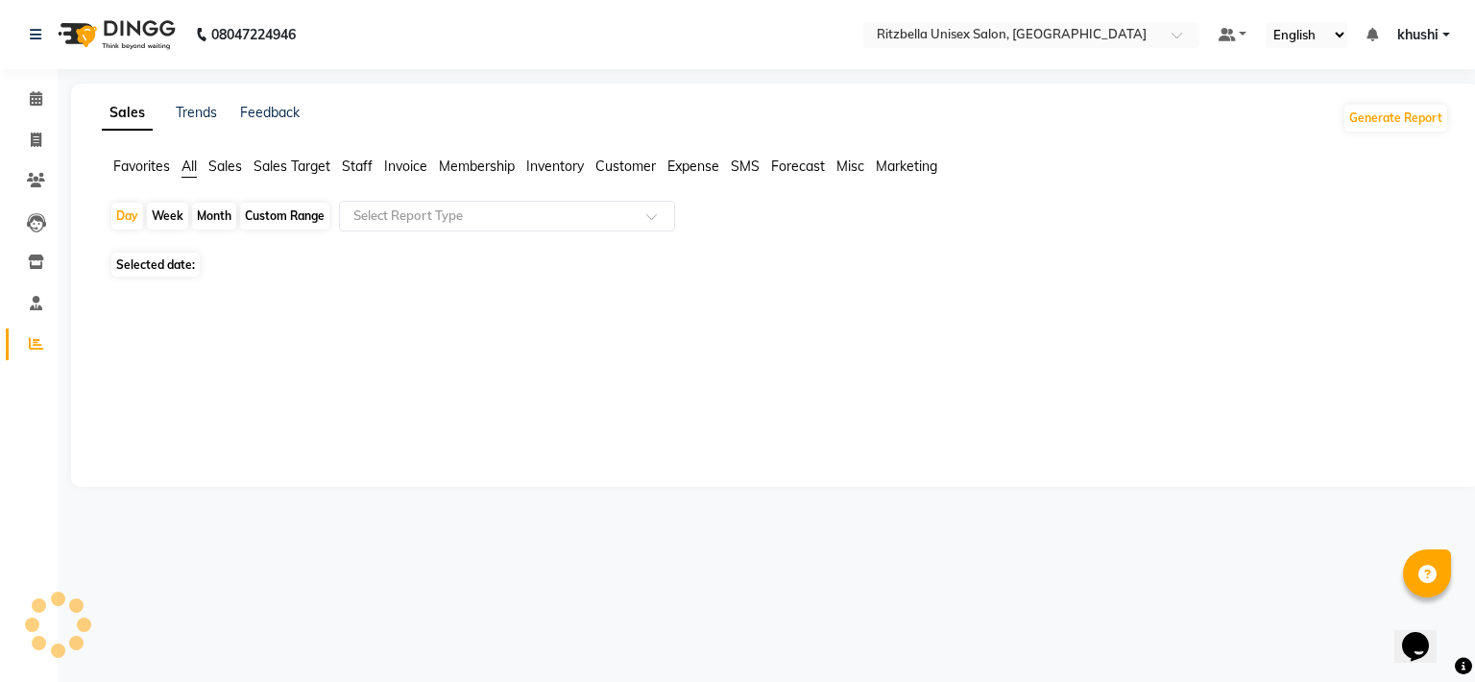
click at [32, 358] on link "Reports" at bounding box center [29, 344] width 46 height 32
click at [211, 208] on div "Month" at bounding box center [214, 216] width 44 height 27
select select "10"
select select "2025"
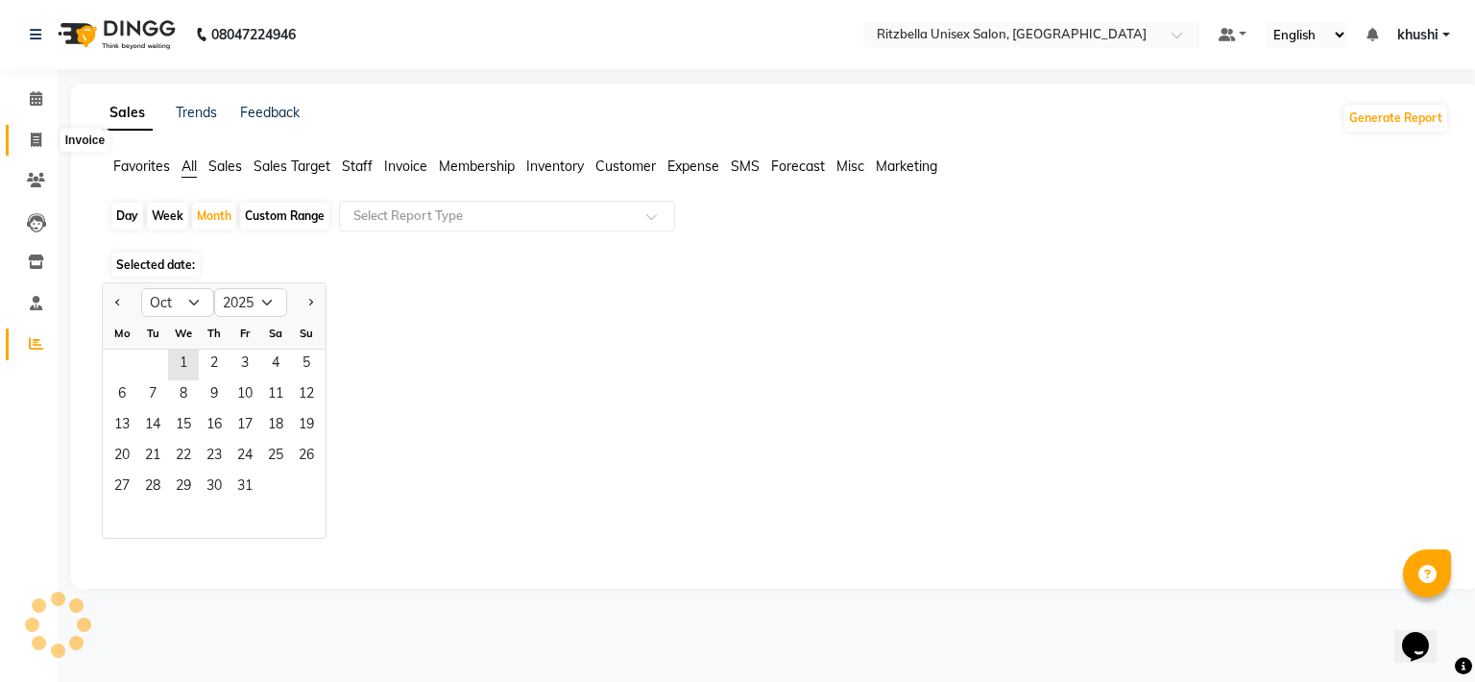
click at [40, 133] on icon at bounding box center [36, 140] width 11 height 14
select select "service"
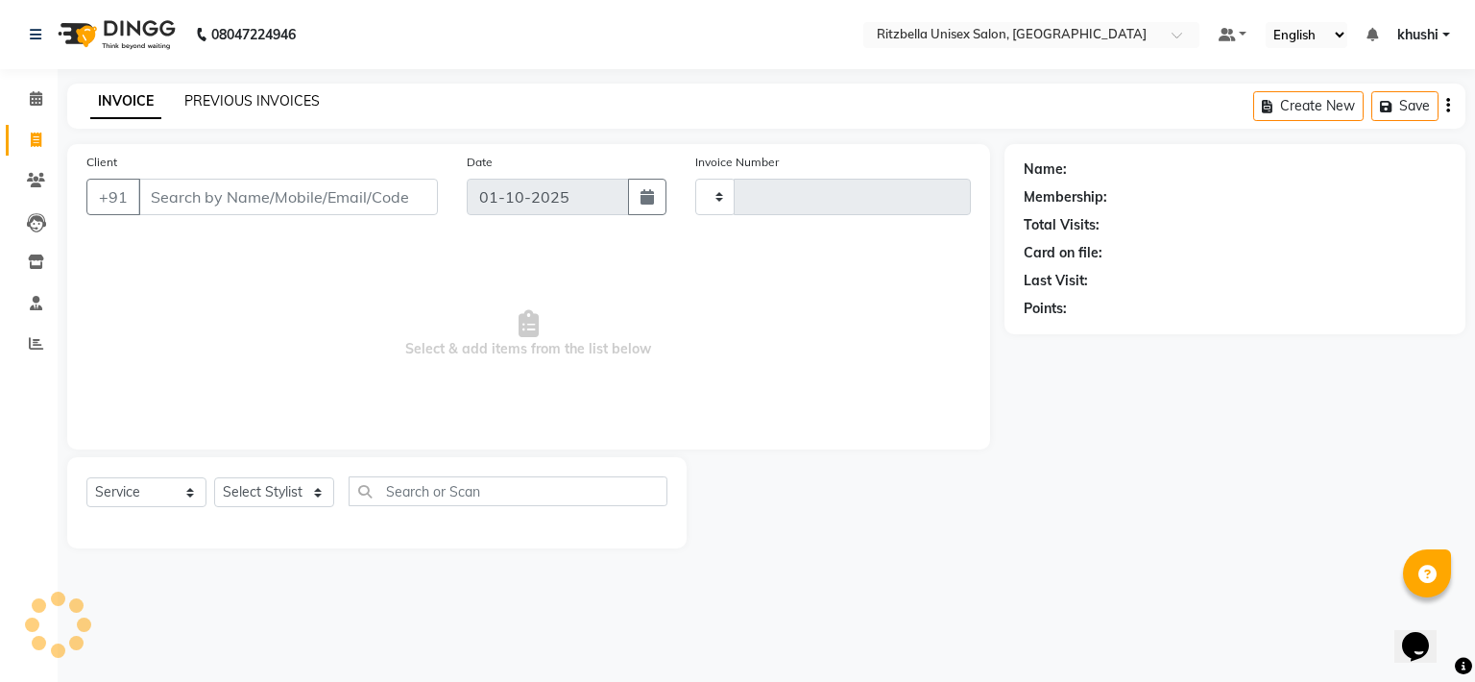
click at [265, 105] on link "PREVIOUS INVOICES" at bounding box center [251, 100] width 135 height 17
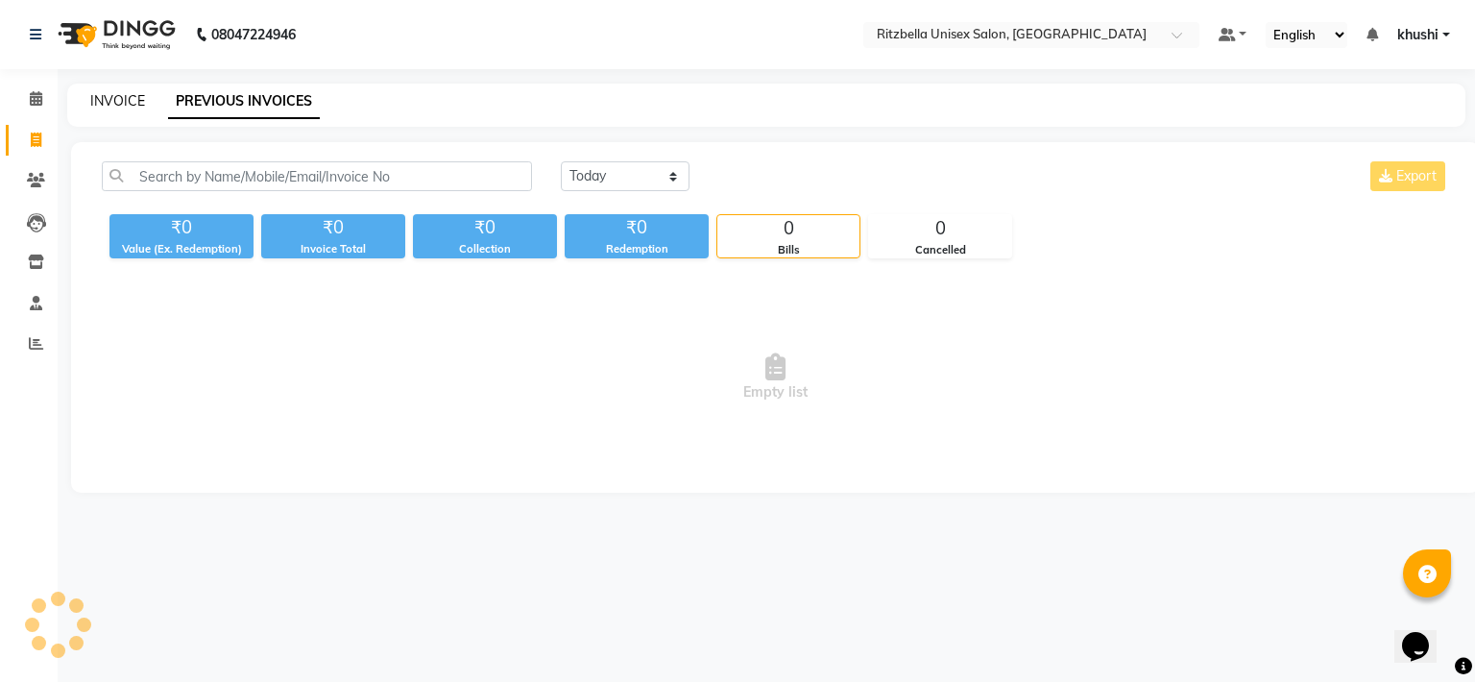
click at [120, 102] on link "INVOICE" at bounding box center [117, 100] width 55 height 17
select select "service"
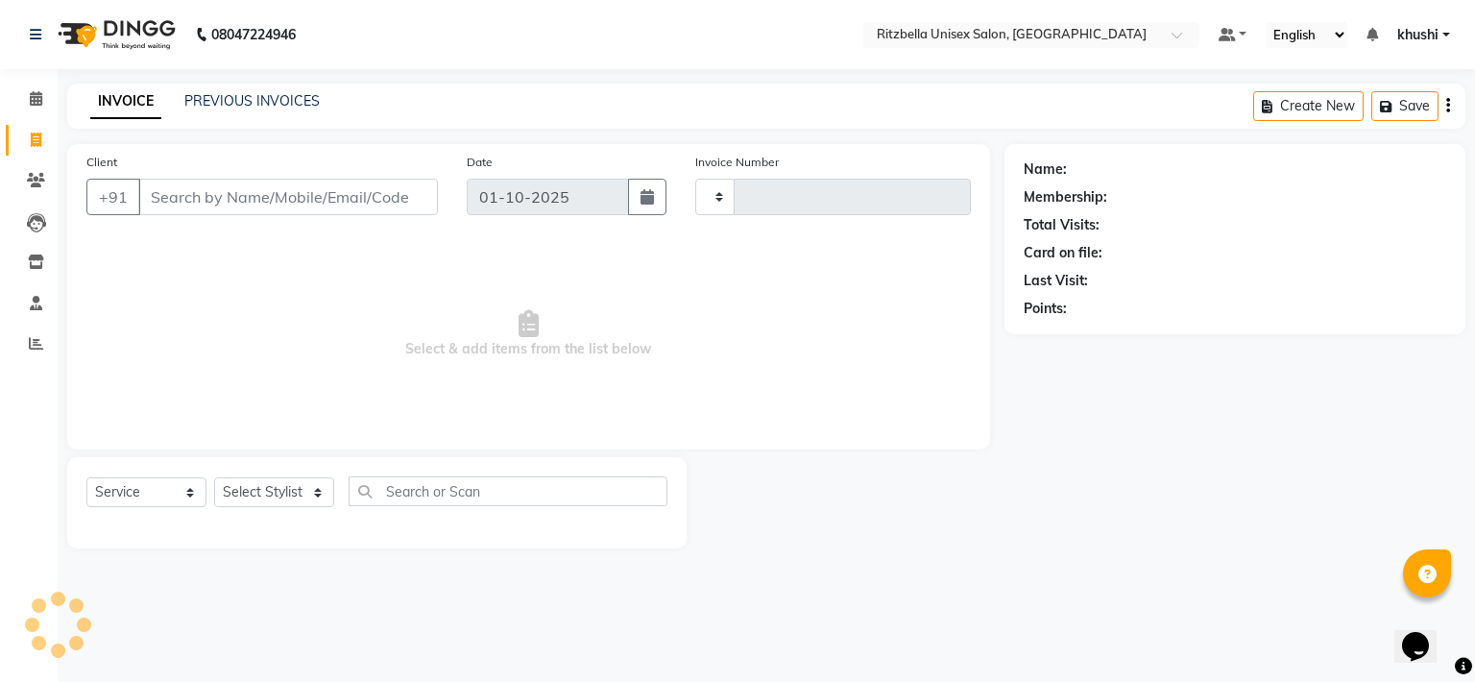
type input "1016"
select select "6870"
click at [31, 104] on icon at bounding box center [36, 98] width 12 height 14
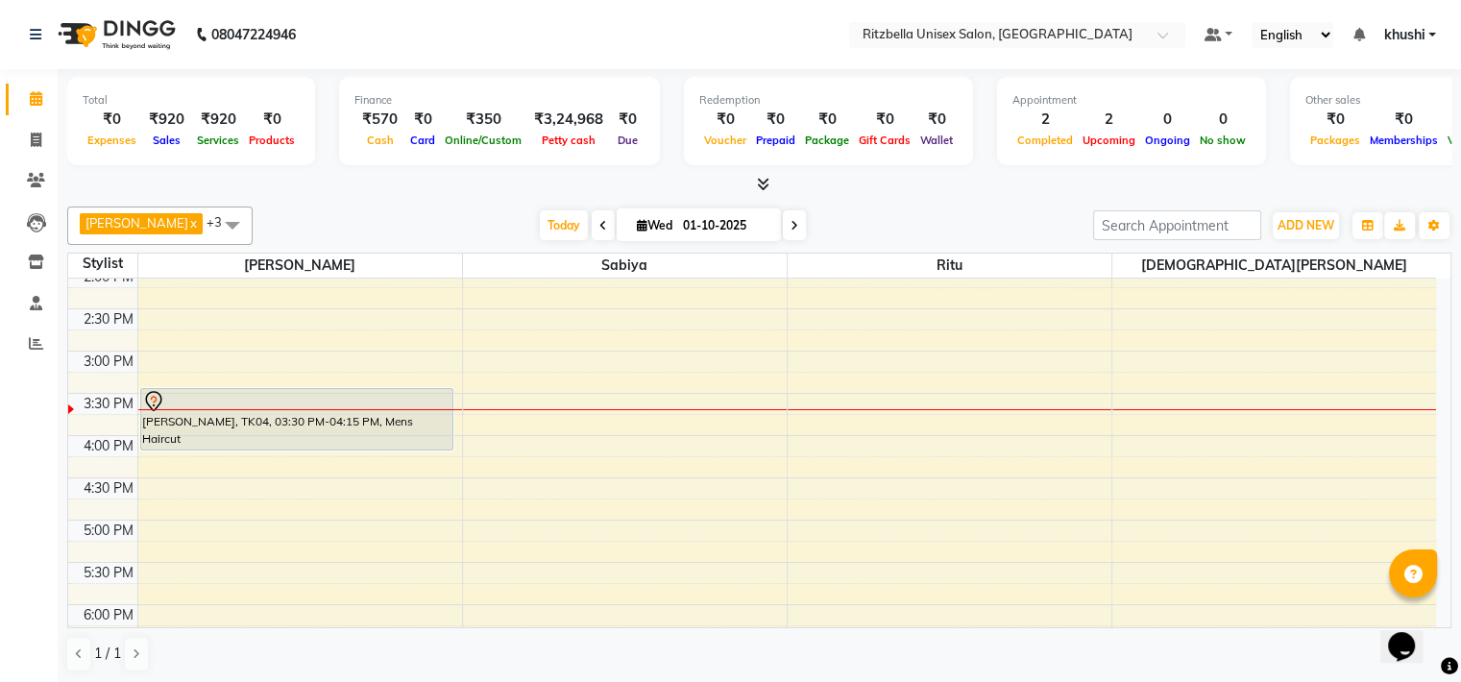
scroll to position [476, 0]
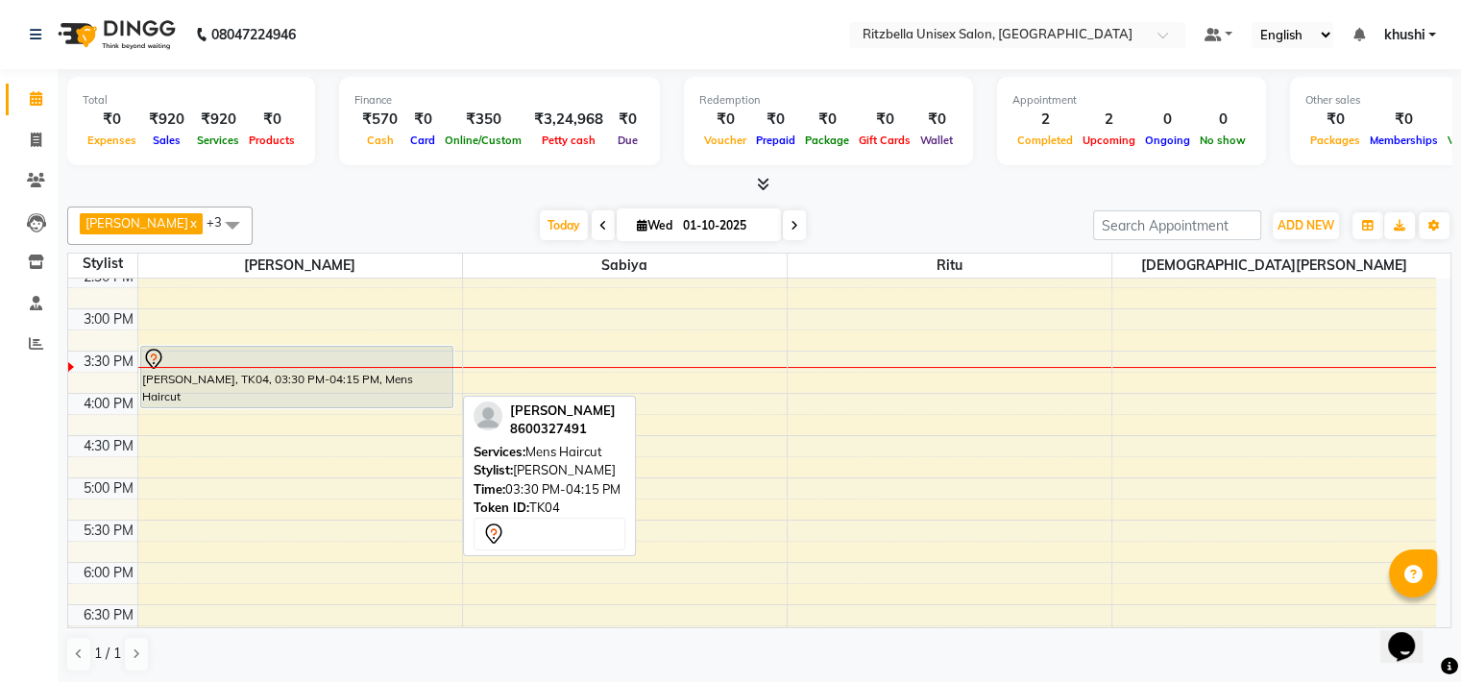
click at [375, 382] on div "[PERSON_NAME], TK04, 03:30 PM-04:15 PM, Mens Haircut" at bounding box center [297, 377] width 312 height 61
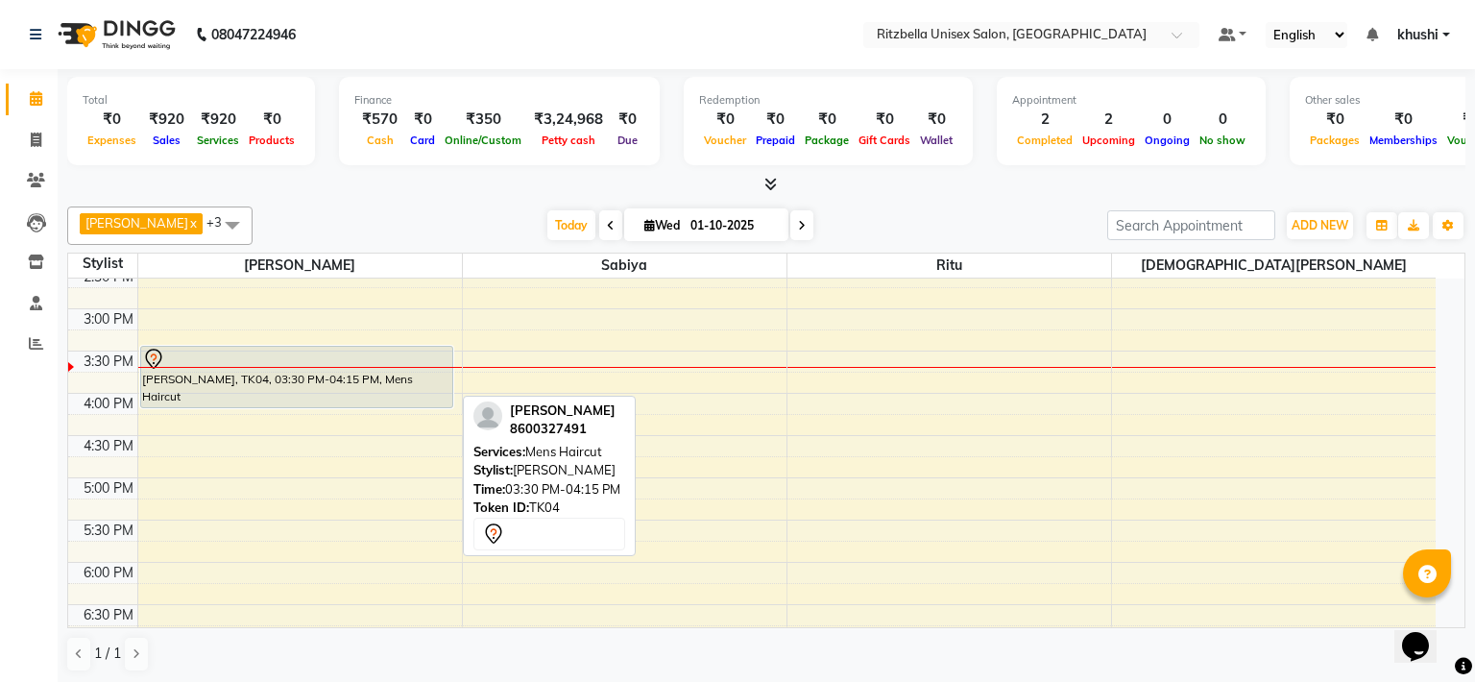
select select "7"
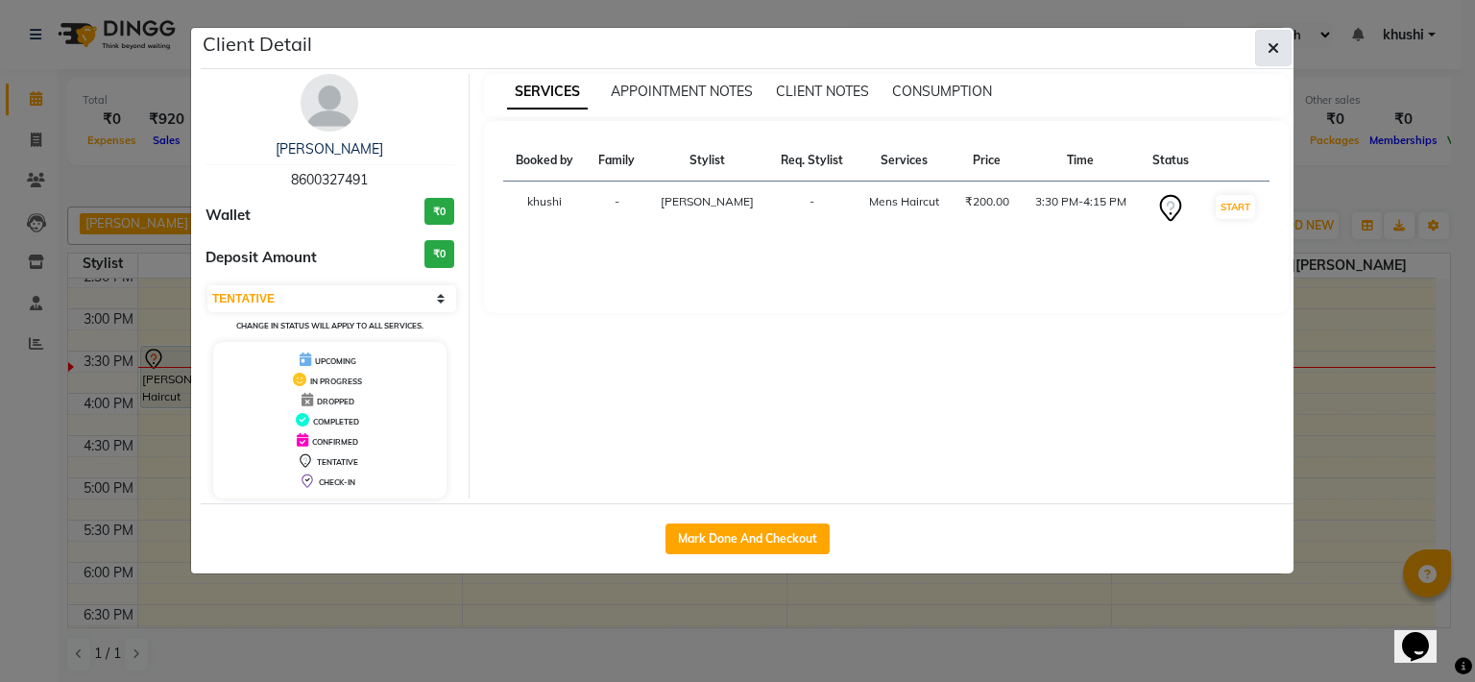
click at [1273, 55] on span "button" at bounding box center [1274, 47] width 12 height 19
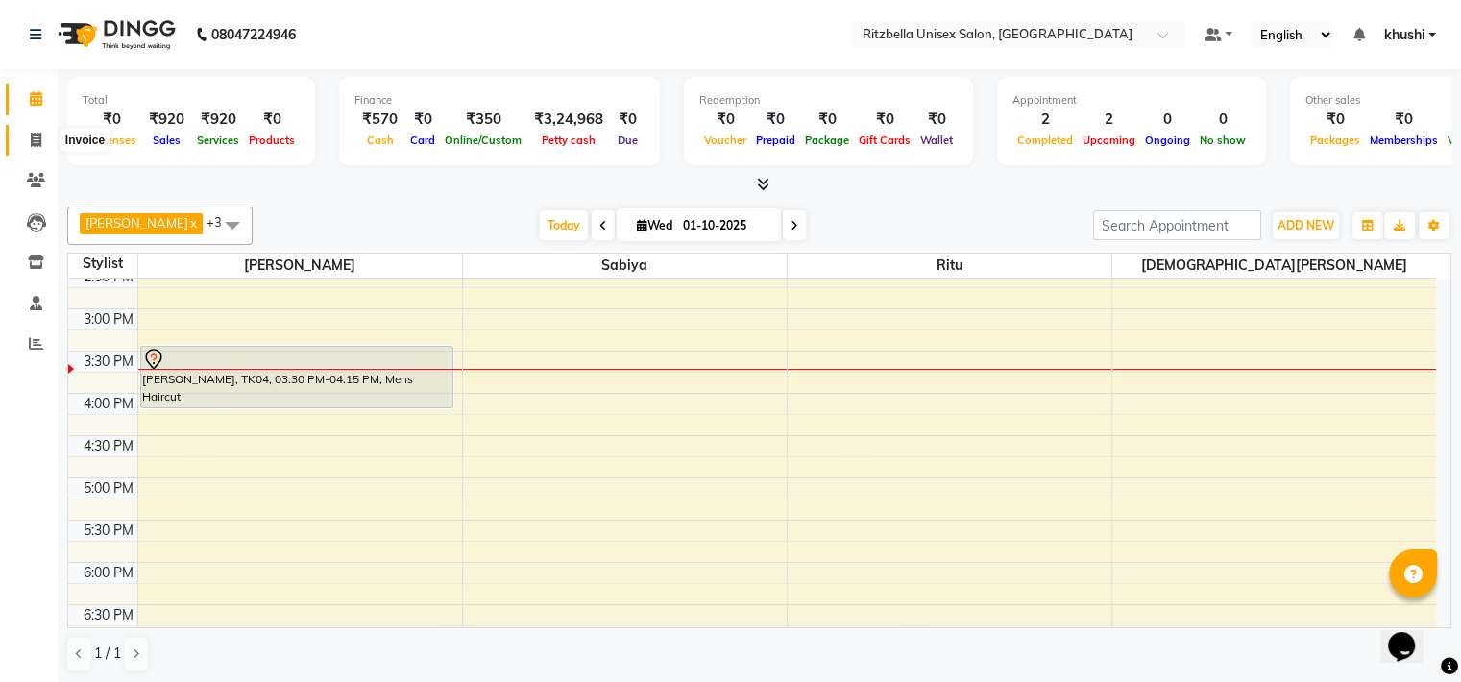
click at [42, 134] on span at bounding box center [36, 141] width 34 height 22
select select "service"
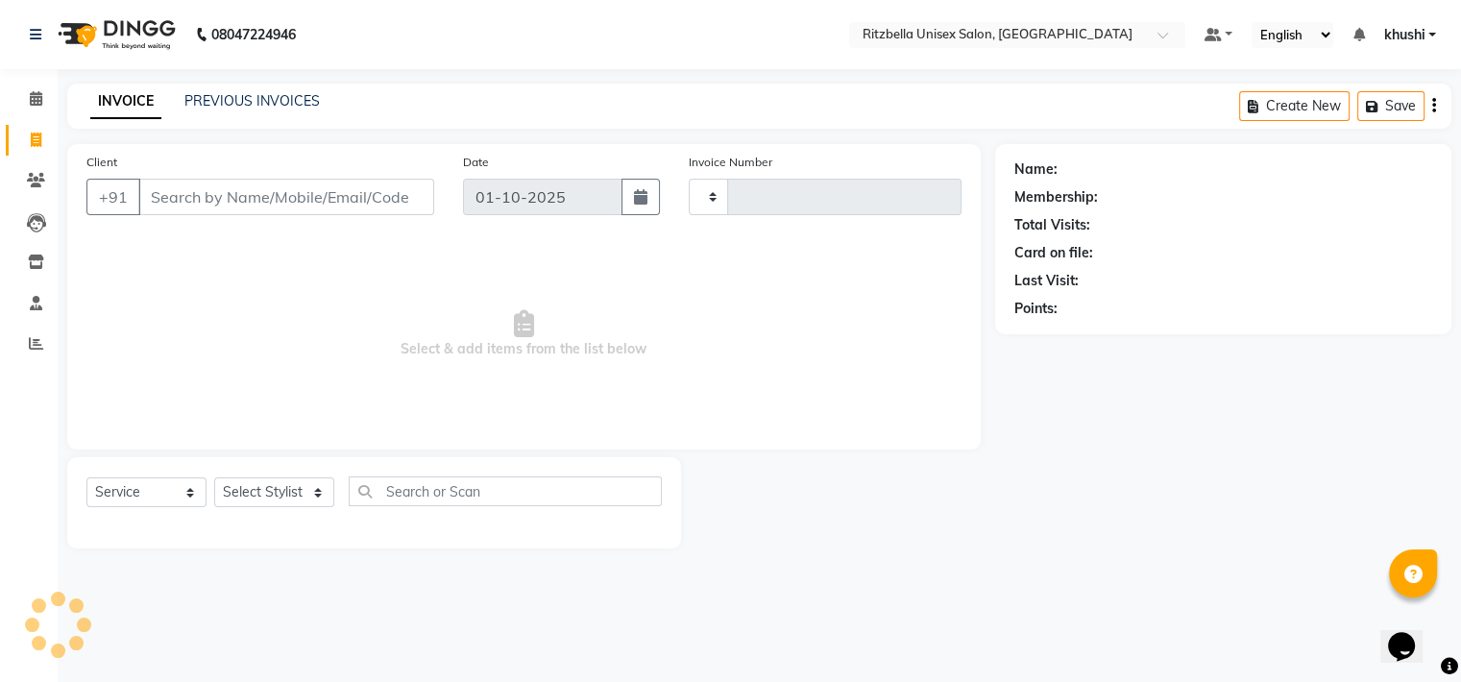
type input "1016"
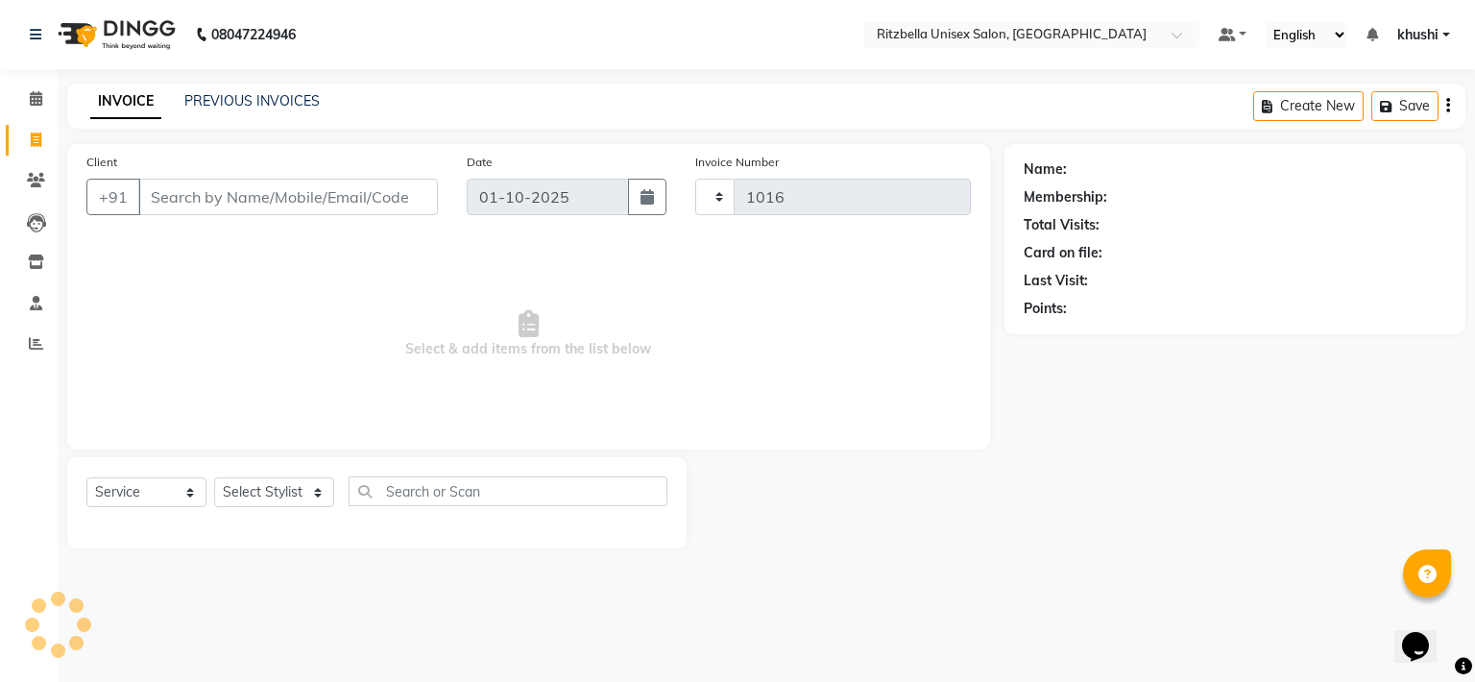
select select "6870"
click at [23, 94] on span at bounding box center [36, 99] width 34 height 22
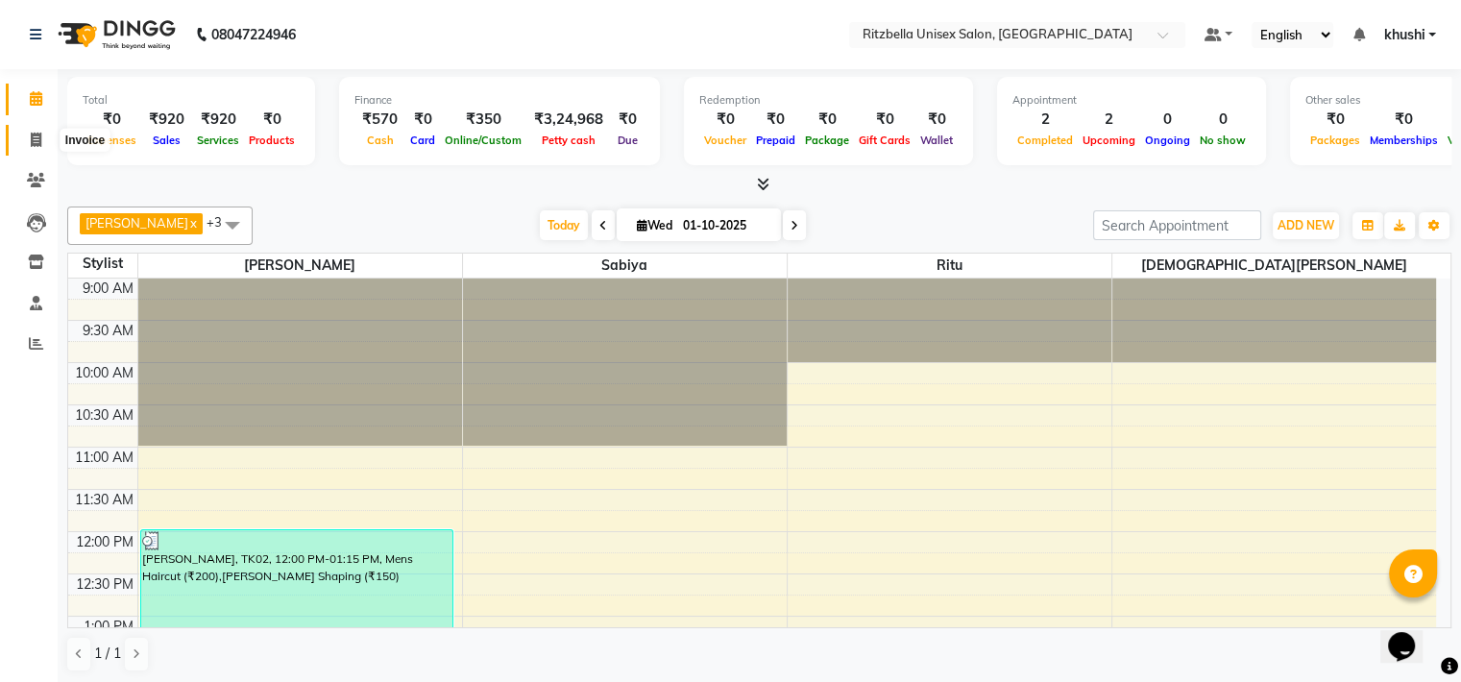
click at [31, 133] on icon at bounding box center [36, 140] width 11 height 14
select select "service"
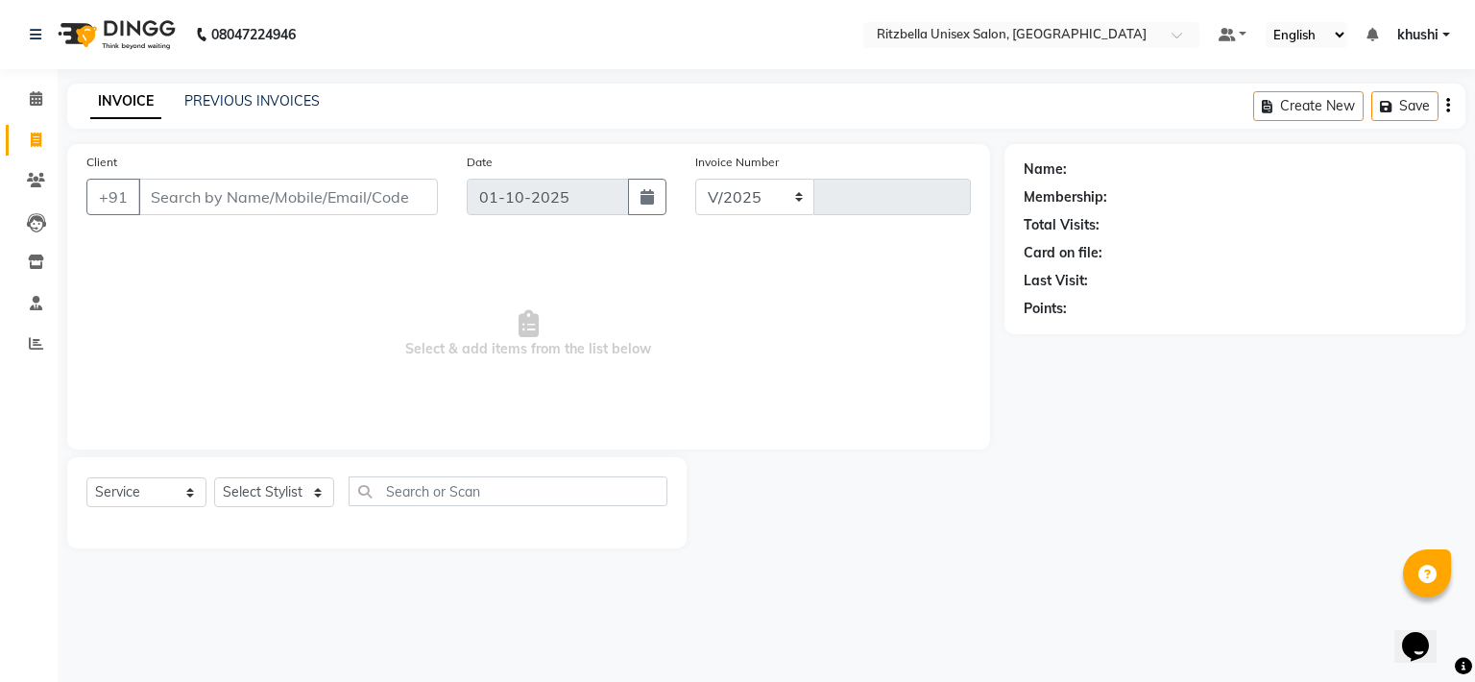
select select "6870"
type input "1016"
